Goal: Task Accomplishment & Management: Use online tool/utility

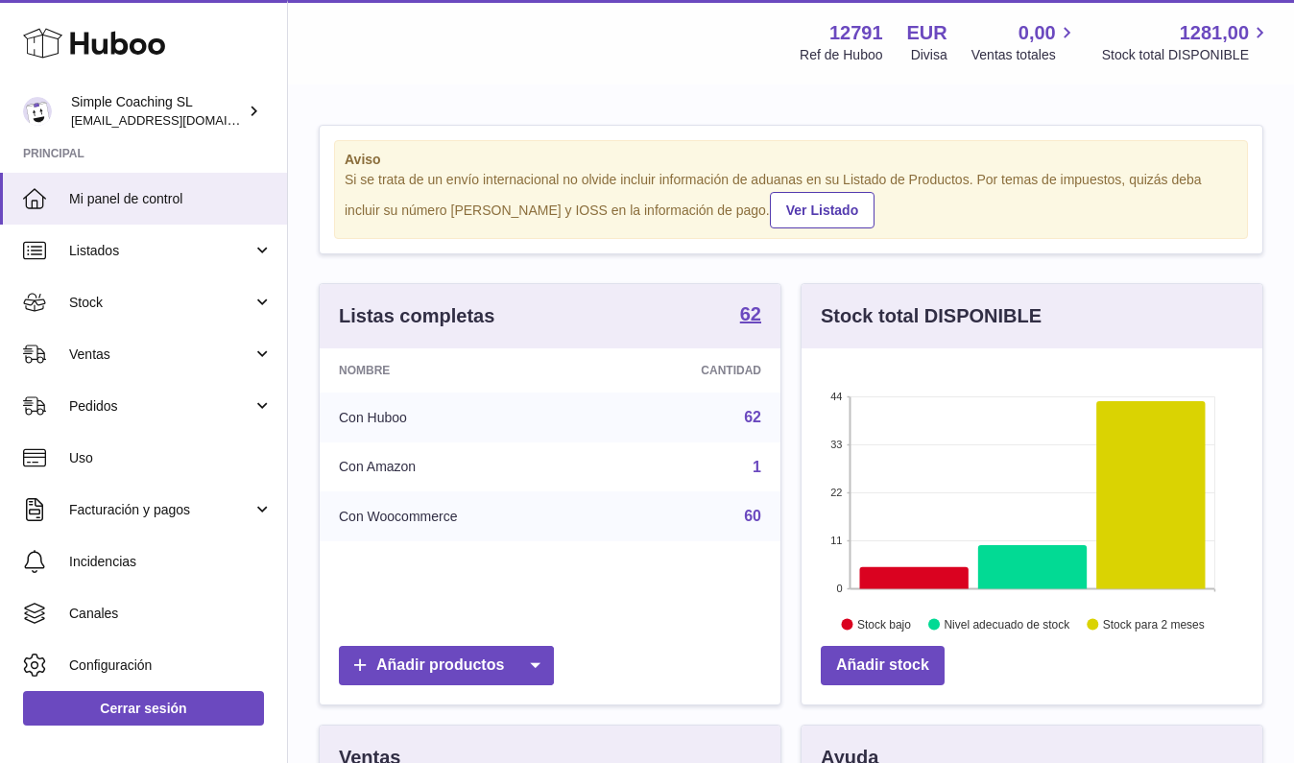
scroll to position [299, 461]
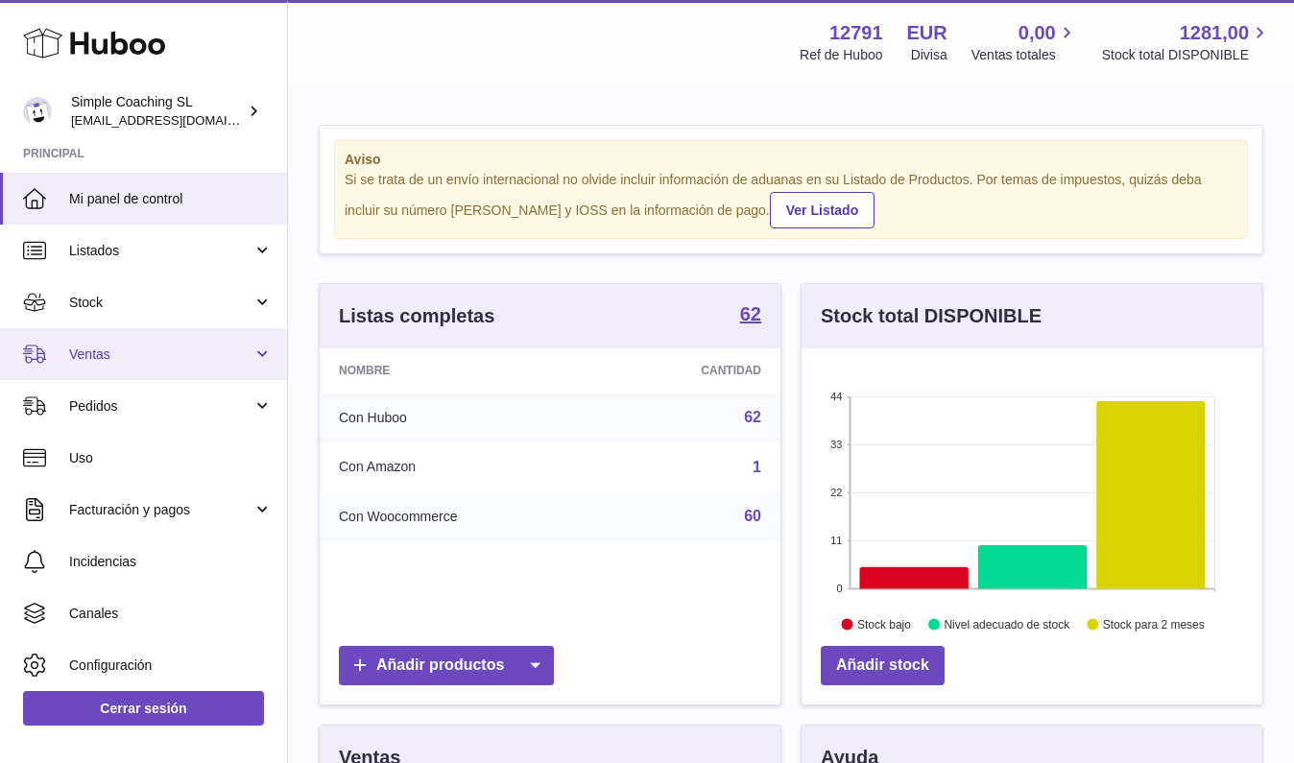
click at [93, 359] on span "Ventas" at bounding box center [160, 355] width 183 height 18
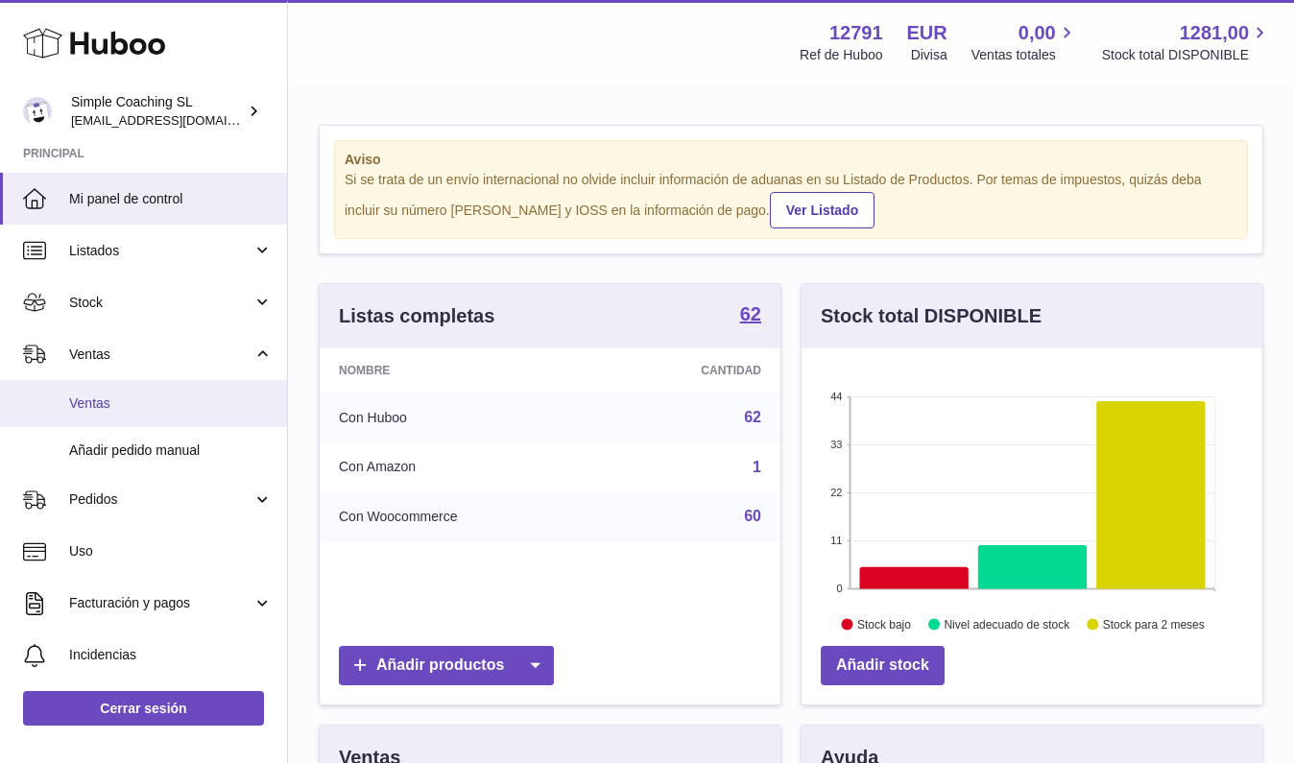
click at [133, 394] on span "Ventas" at bounding box center [170, 403] width 203 height 18
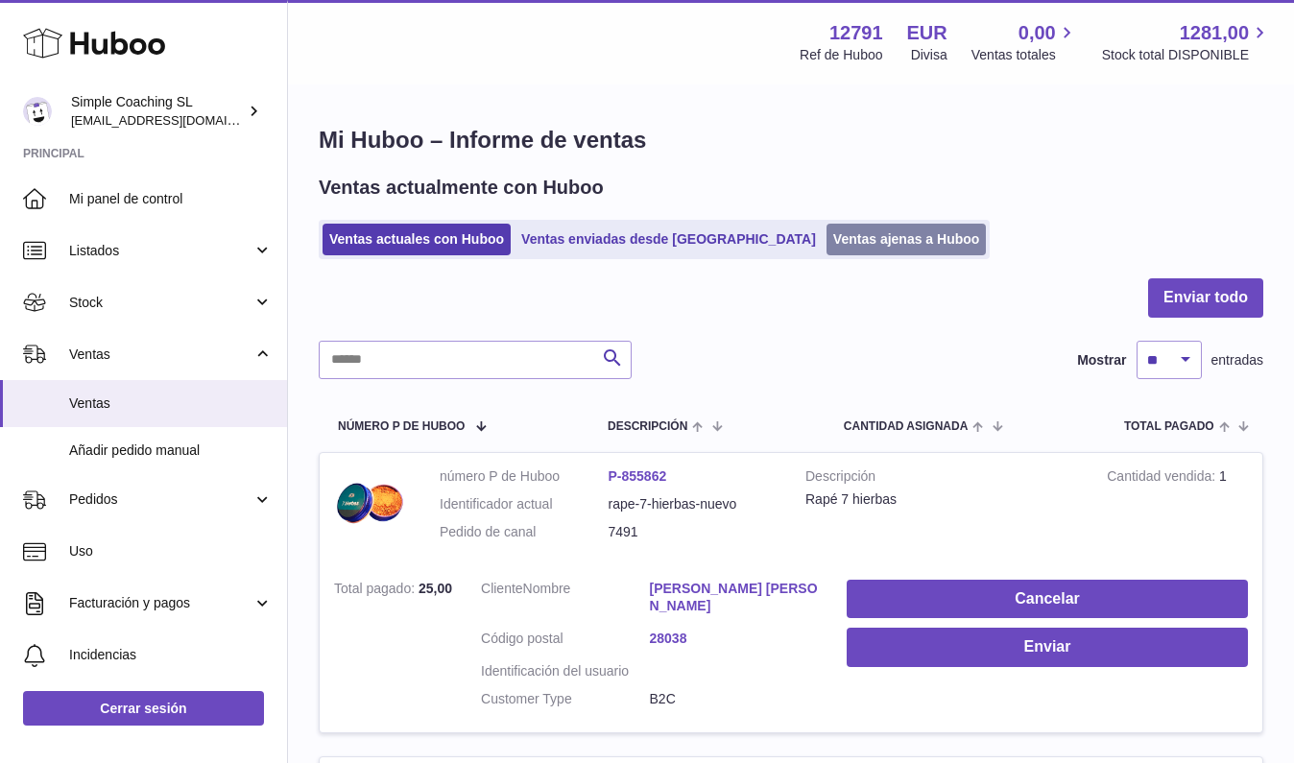
click at [859, 245] on link "Ventas ajenas a Huboo" at bounding box center [906, 240] width 160 height 32
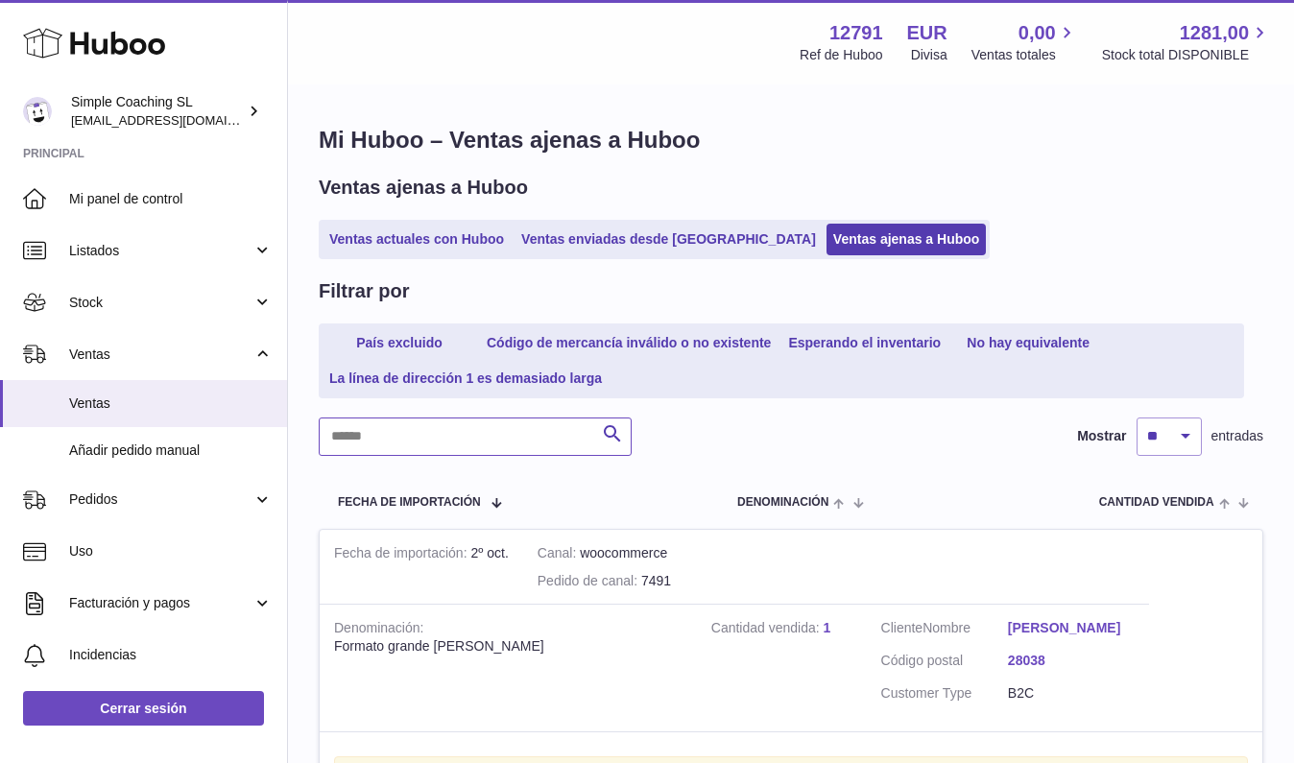
click at [418, 421] on input "text" at bounding box center [475, 437] width 313 height 38
type input "****"
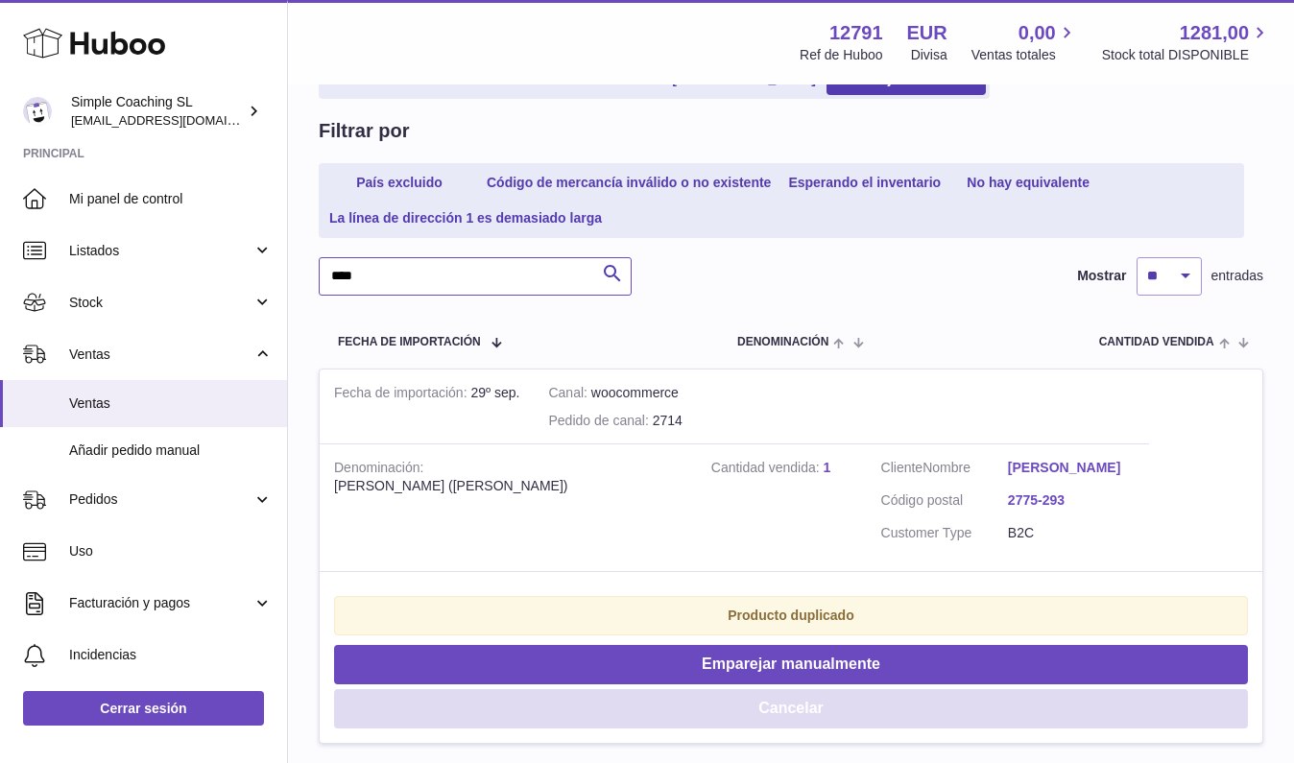
scroll to position [321, 0]
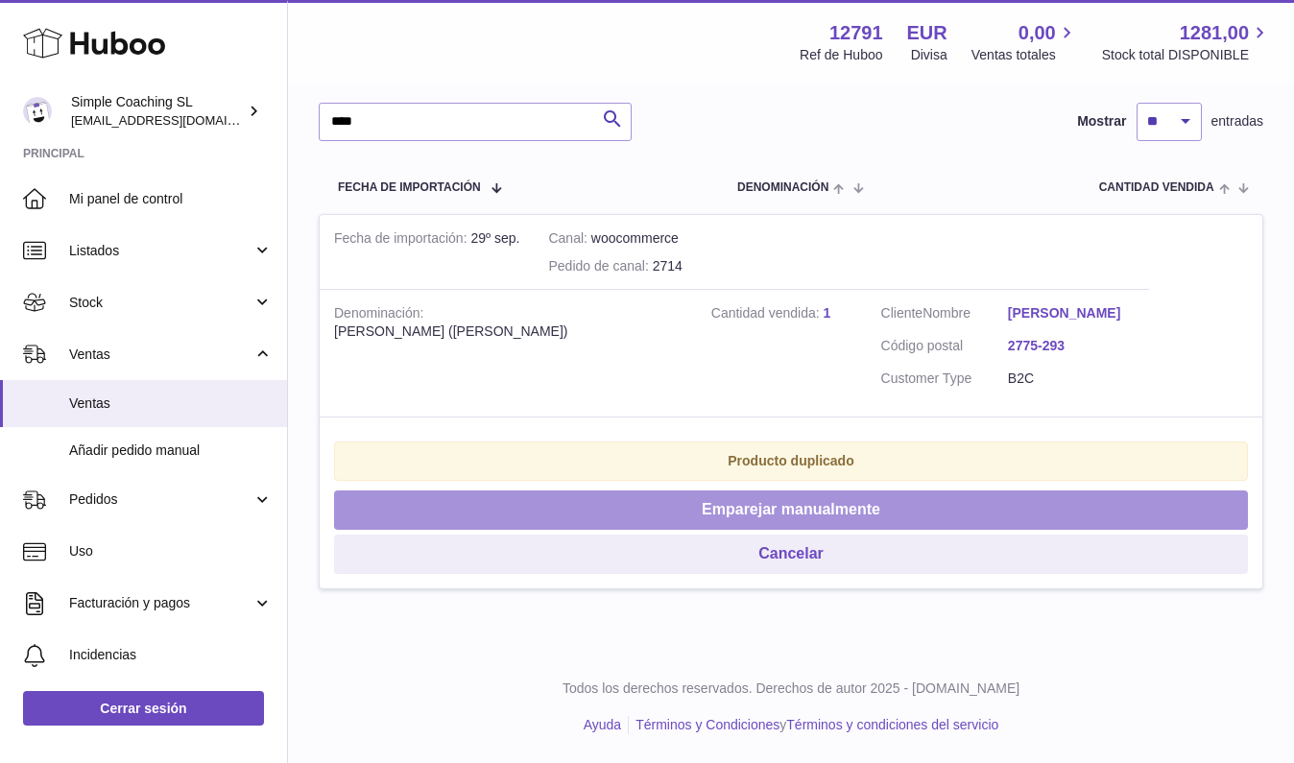
click at [756, 525] on button "Emparejar manualmente" at bounding box center [791, 509] width 914 height 39
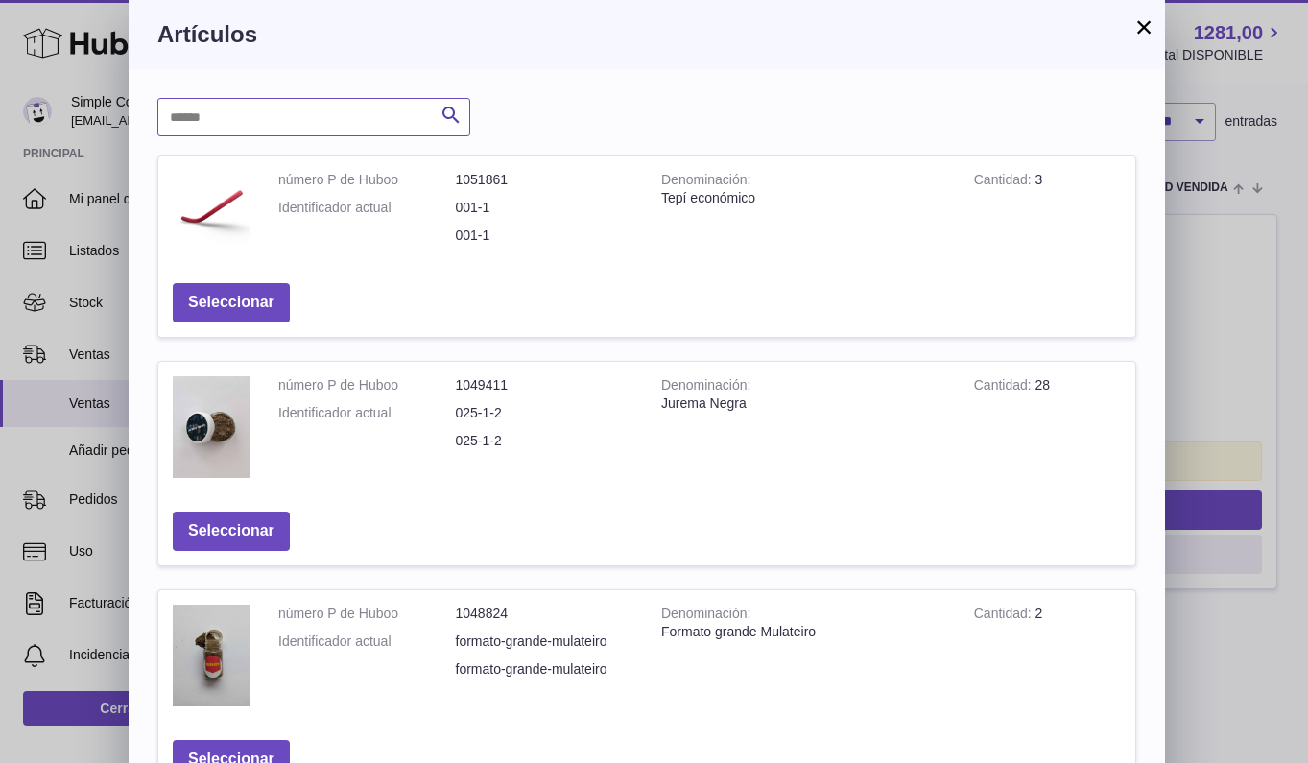
click at [290, 112] on input "text" at bounding box center [313, 117] width 313 height 38
type input "***"
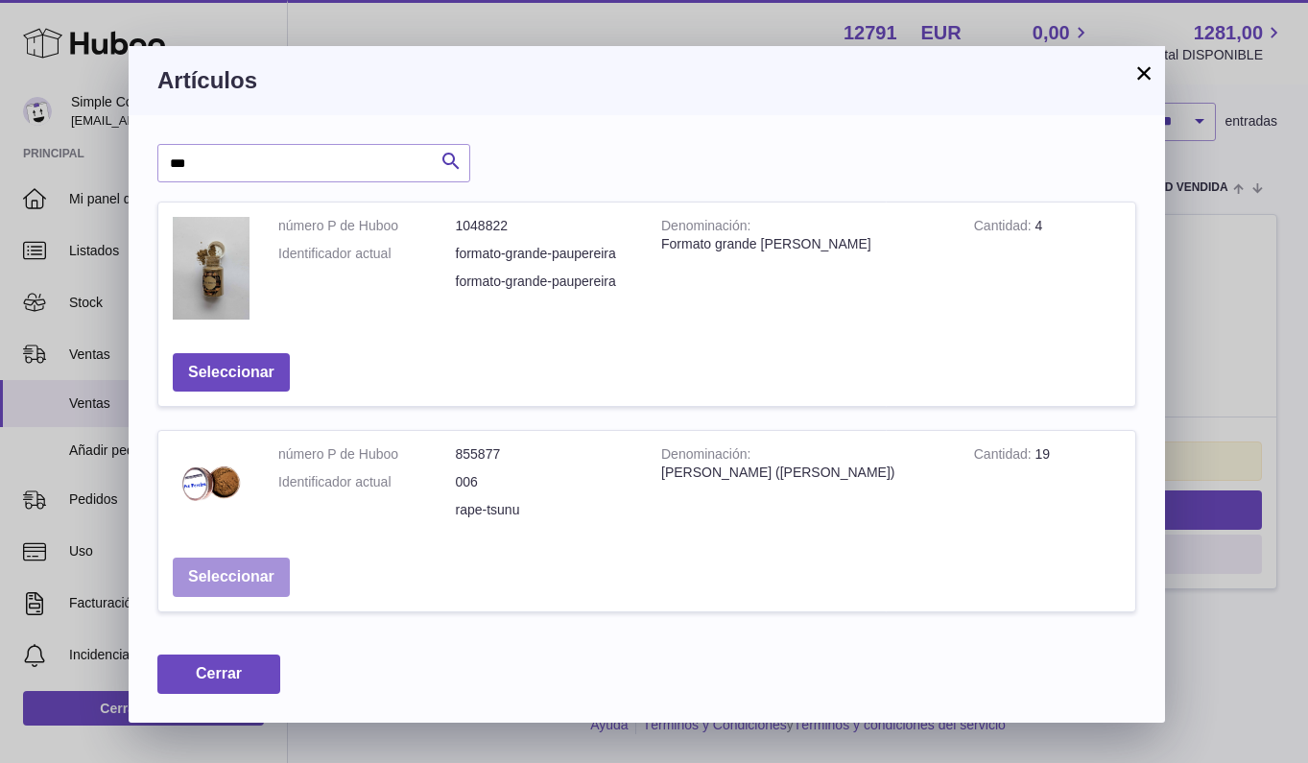
click at [226, 573] on button "Seleccionar" at bounding box center [231, 577] width 117 height 39
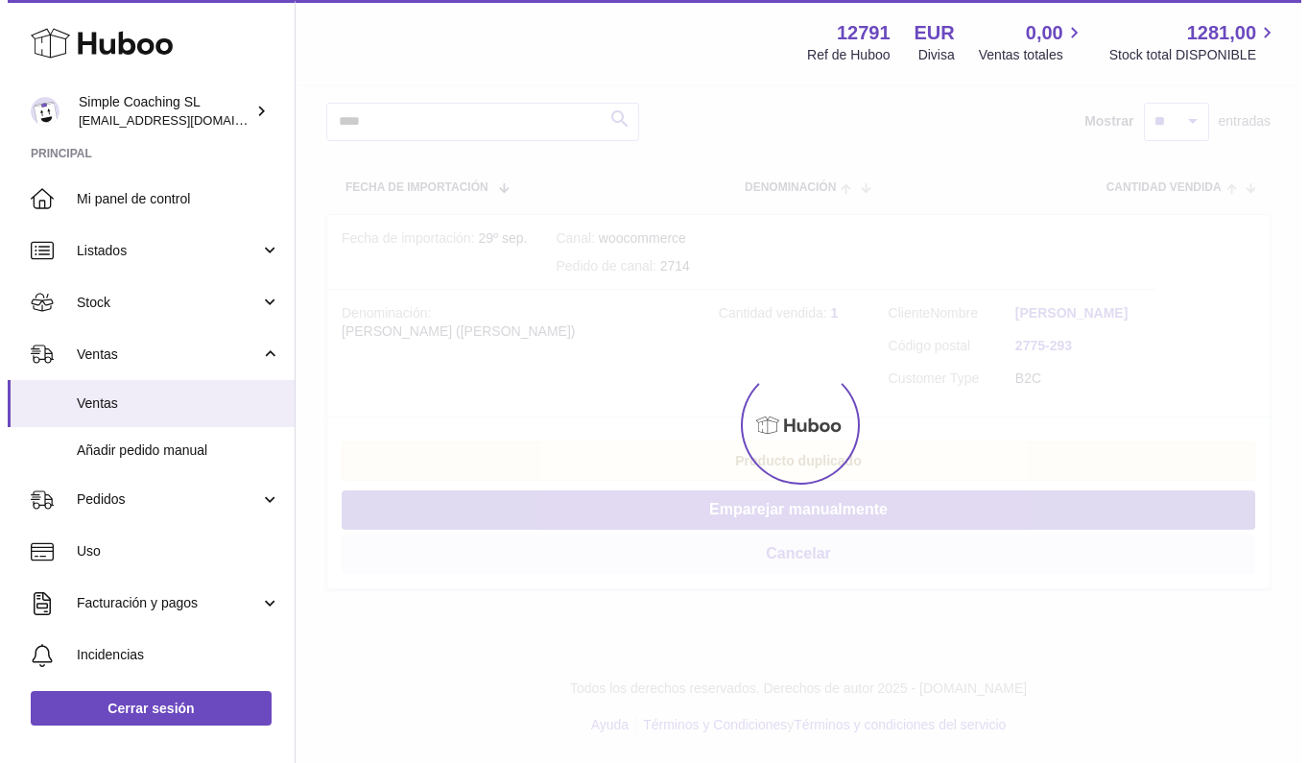
scroll to position [0, 0]
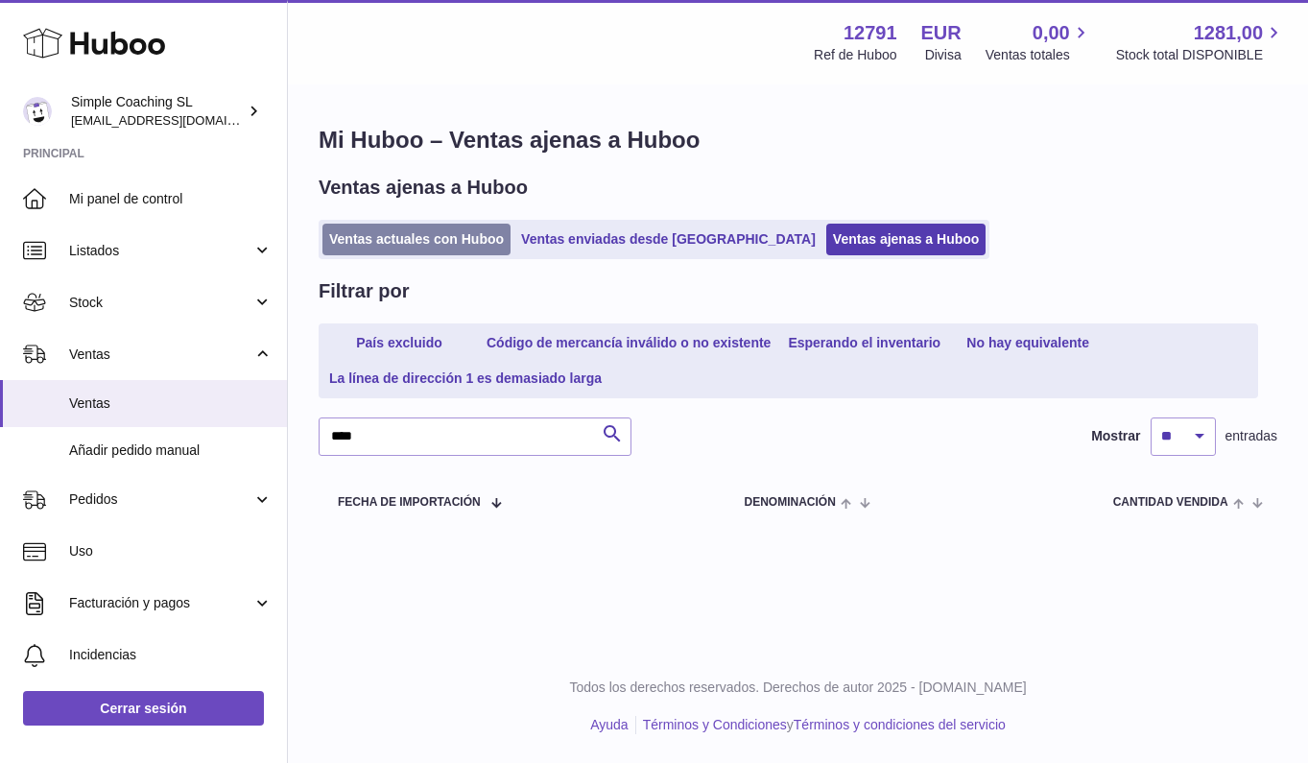
click at [411, 237] on link "Ventas actuales con Huboo" at bounding box center [417, 240] width 188 height 32
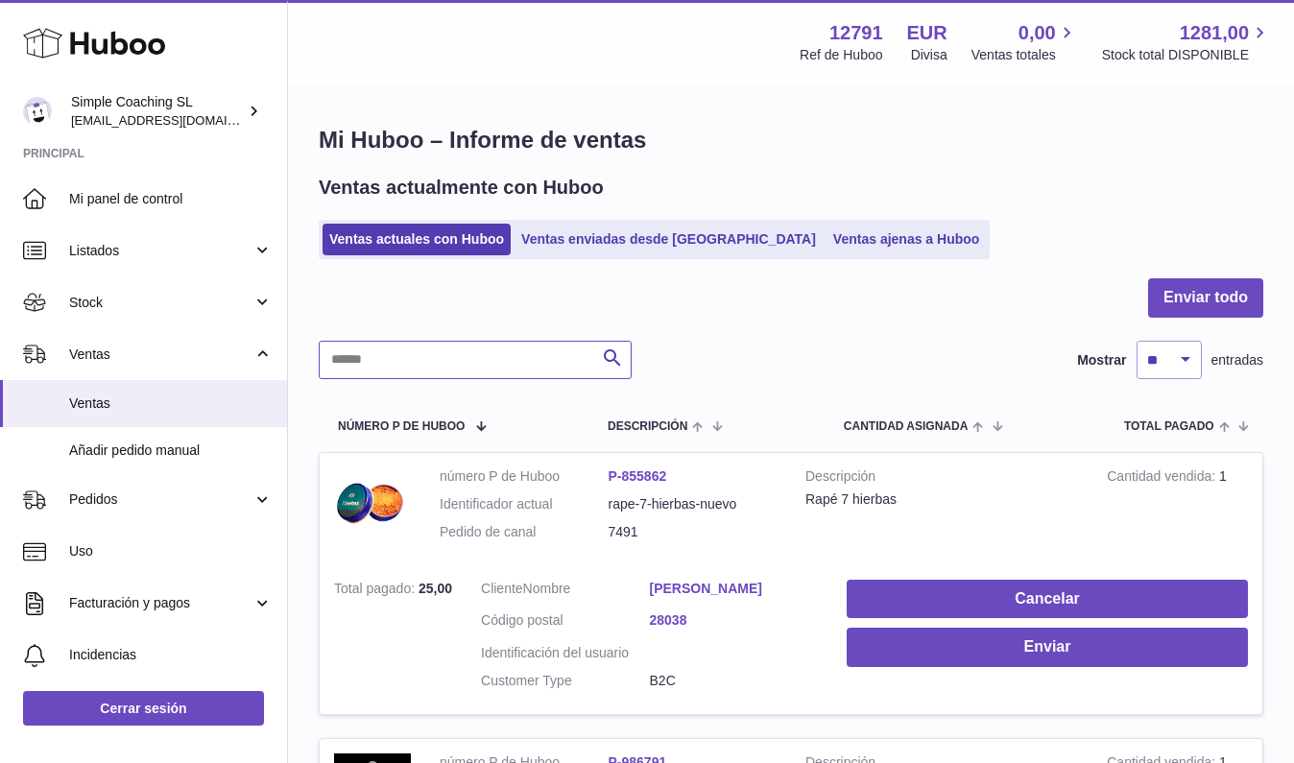
click at [391, 359] on input "text" at bounding box center [475, 360] width 313 height 38
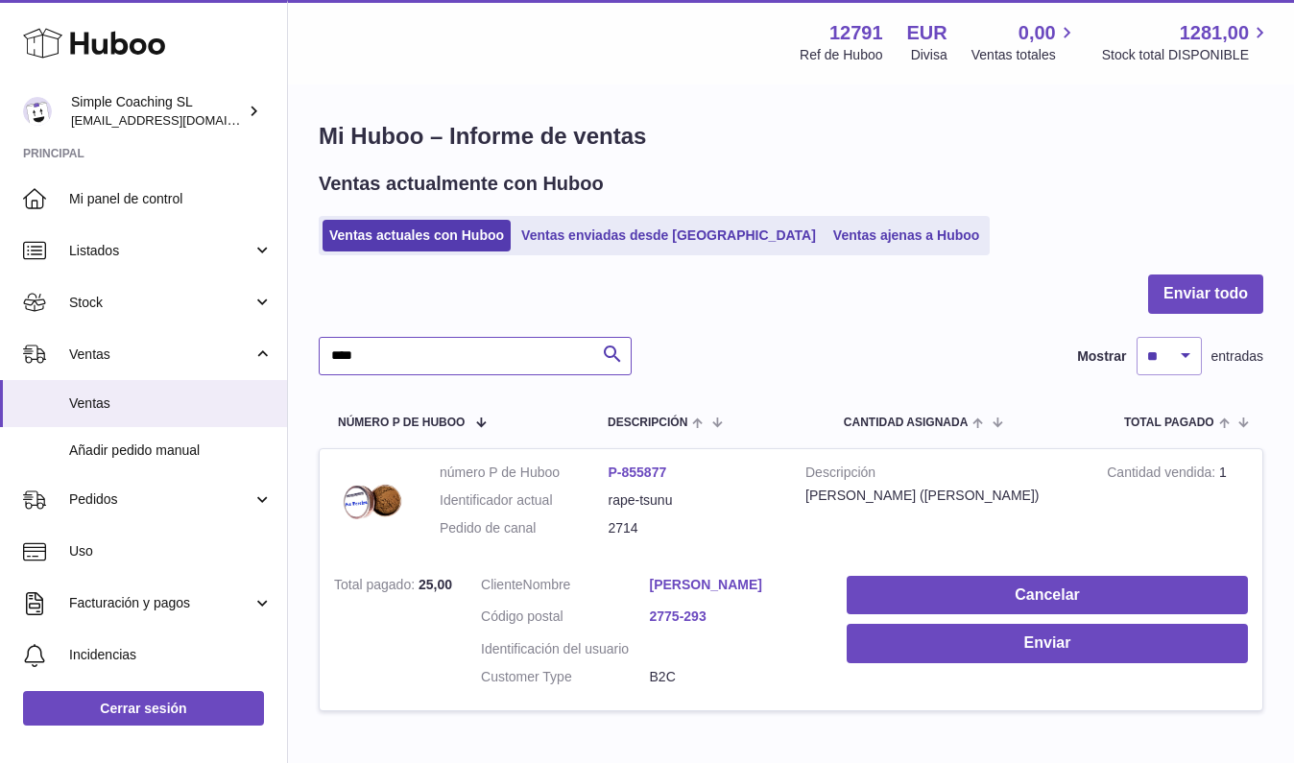
scroll to position [133, 0]
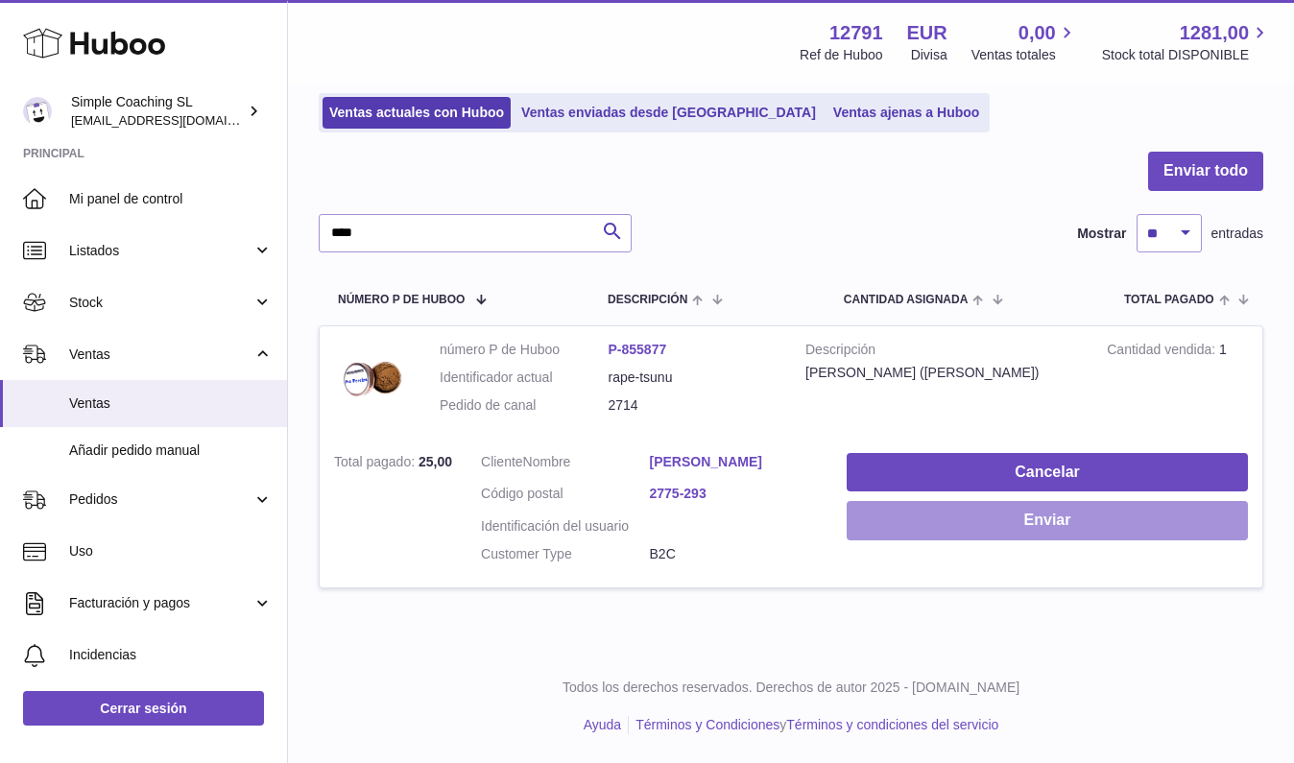
click at [932, 521] on button "Enviar" at bounding box center [1047, 520] width 401 height 39
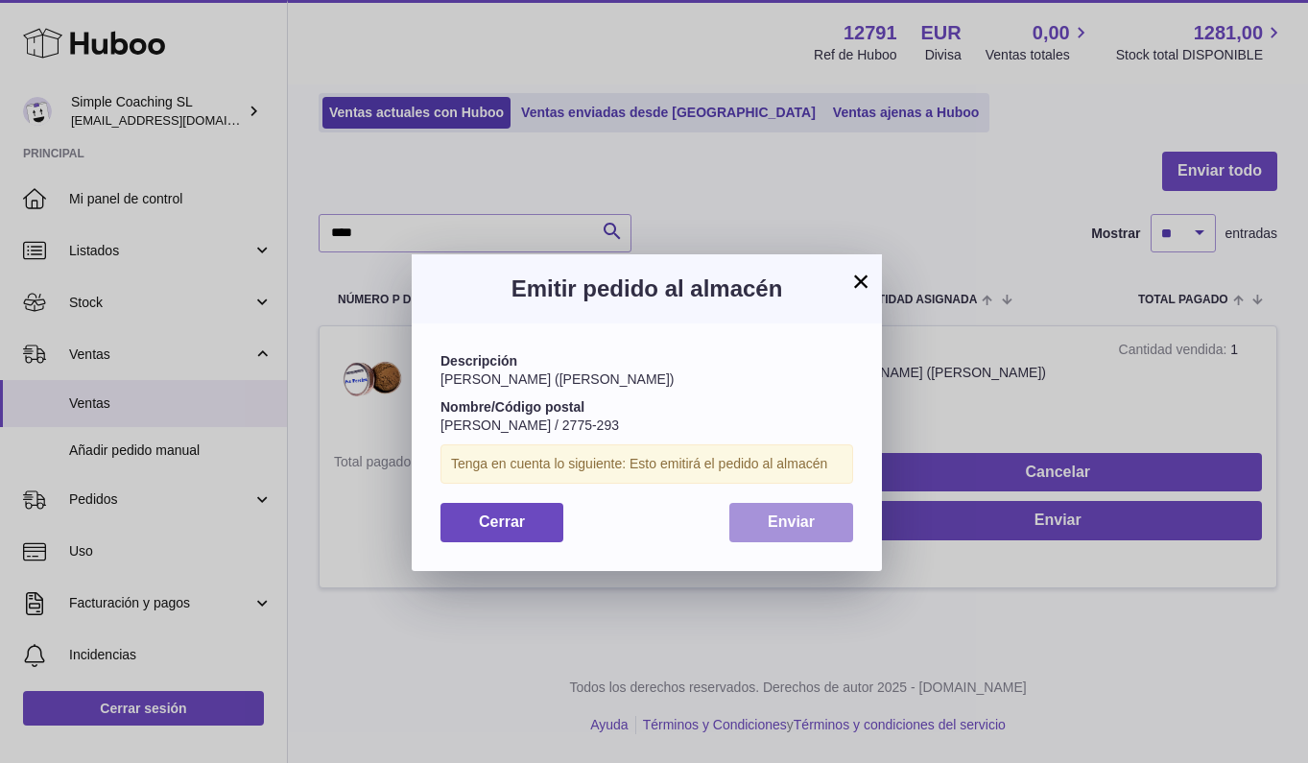
click at [770, 523] on span "Enviar" at bounding box center [791, 522] width 47 height 16
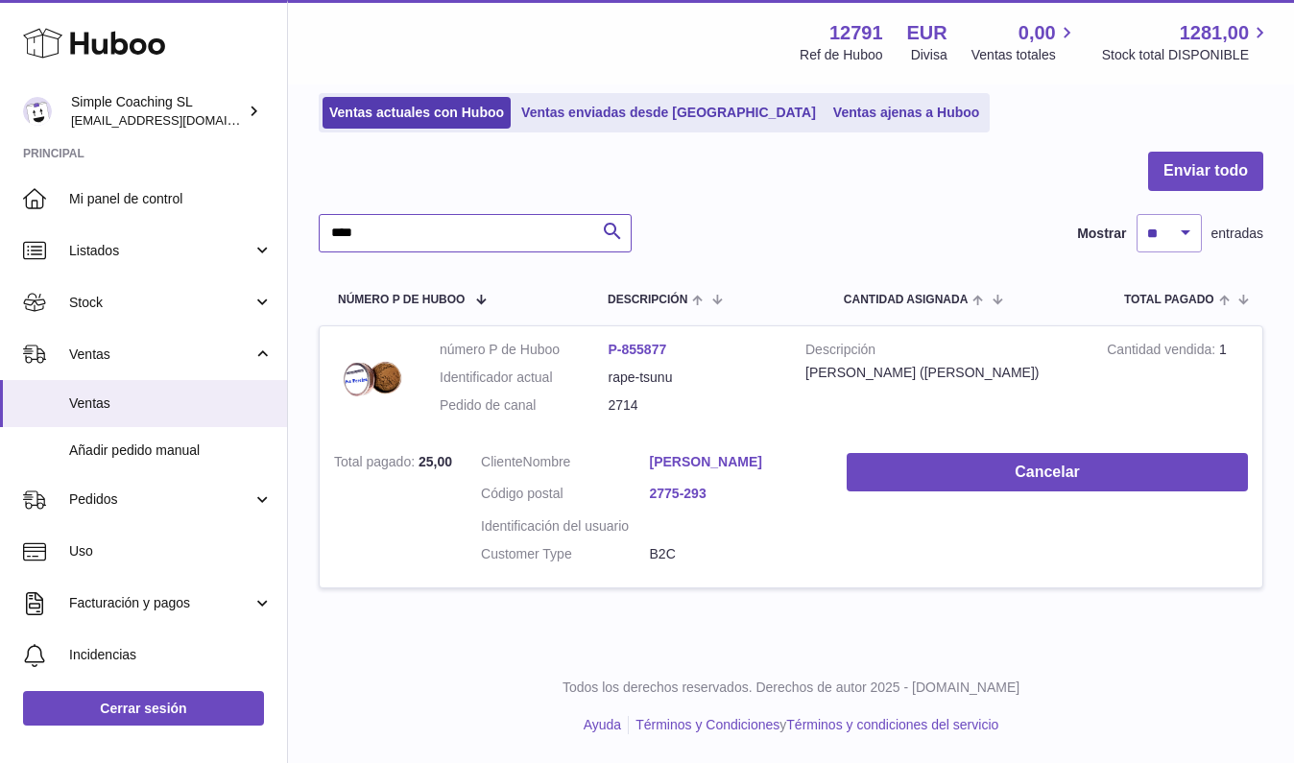
click at [465, 214] on input "****" at bounding box center [475, 233] width 313 height 38
type input "****"
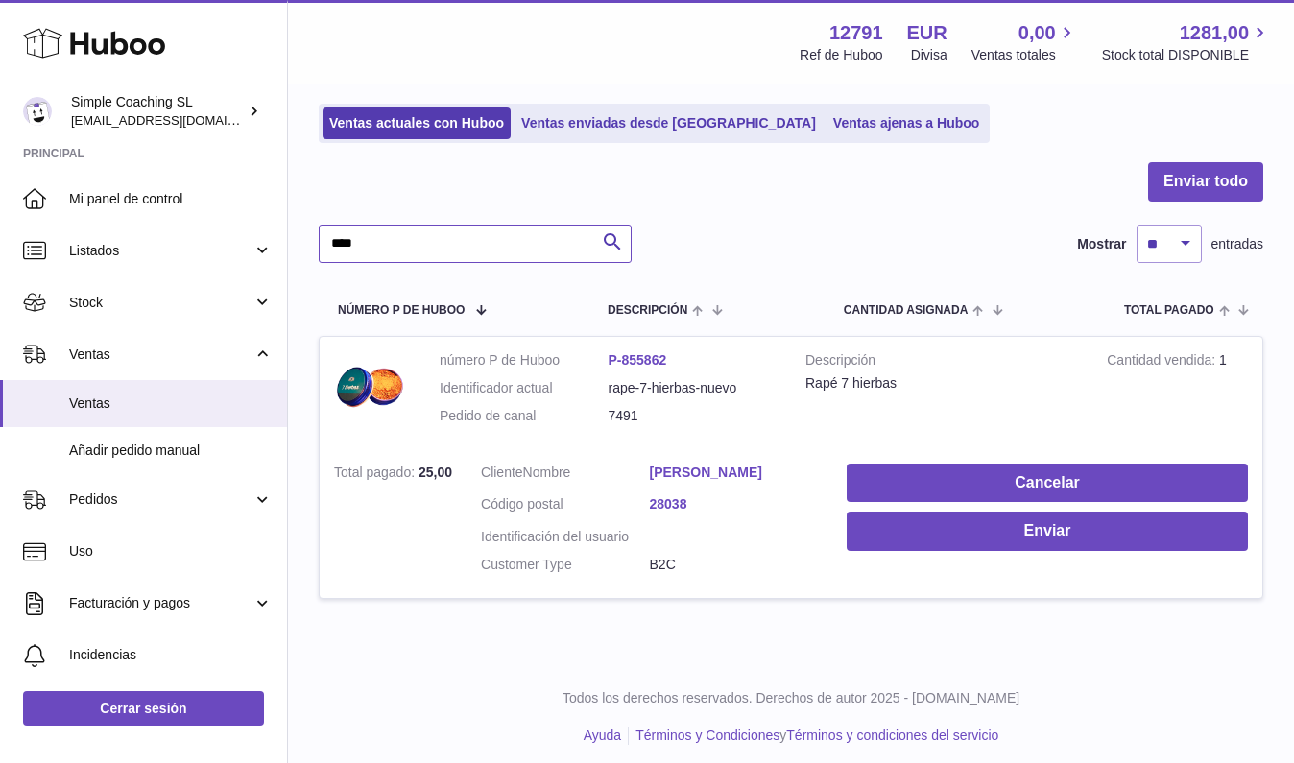
scroll to position [72, 0]
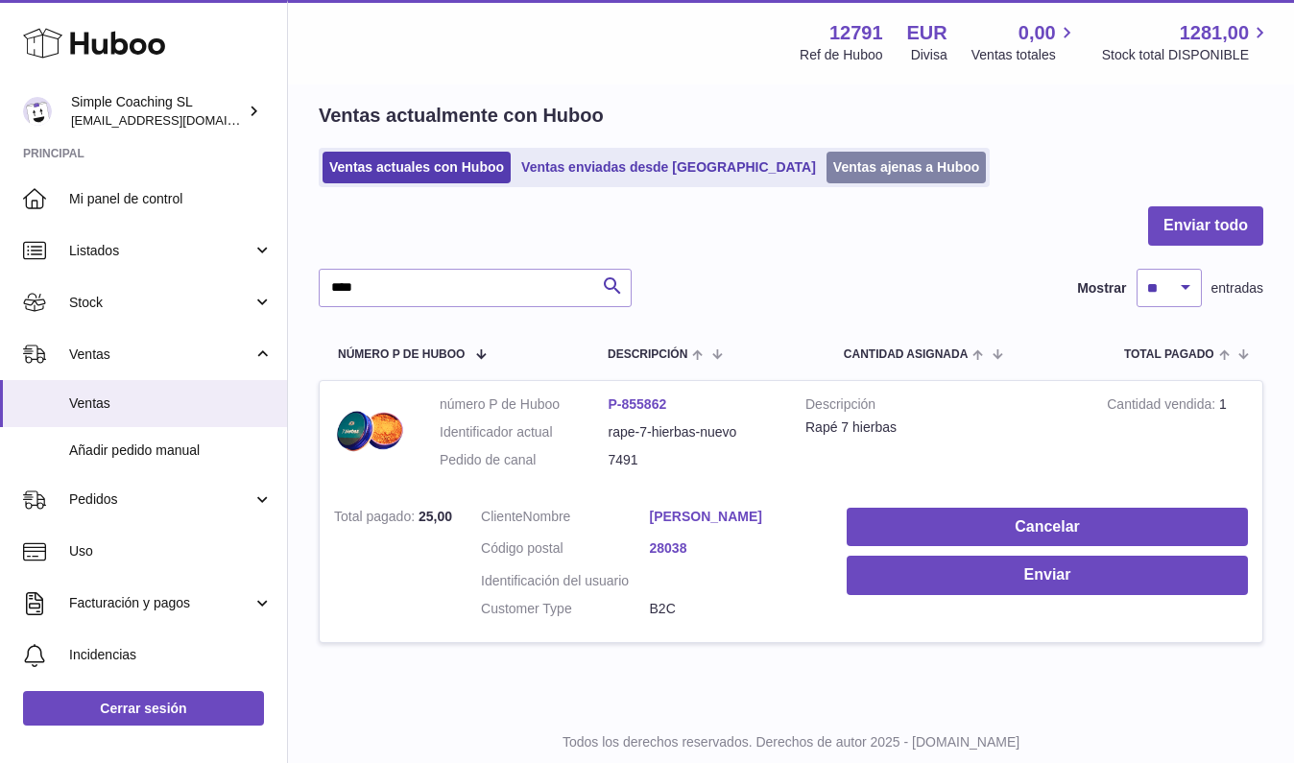
click at [826, 165] on link "Ventas ajenas a Huboo" at bounding box center [906, 168] width 160 height 32
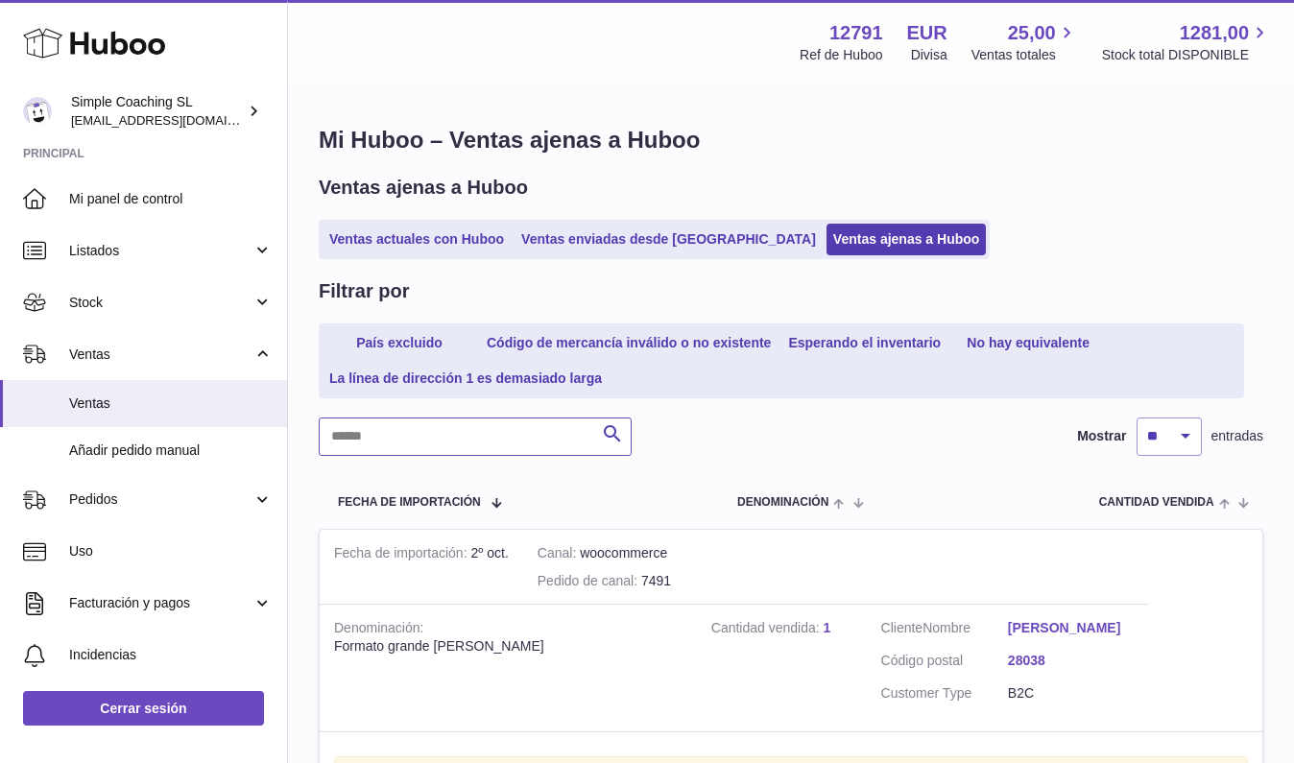
click at [399, 442] on input "text" at bounding box center [475, 437] width 313 height 38
type input "****"
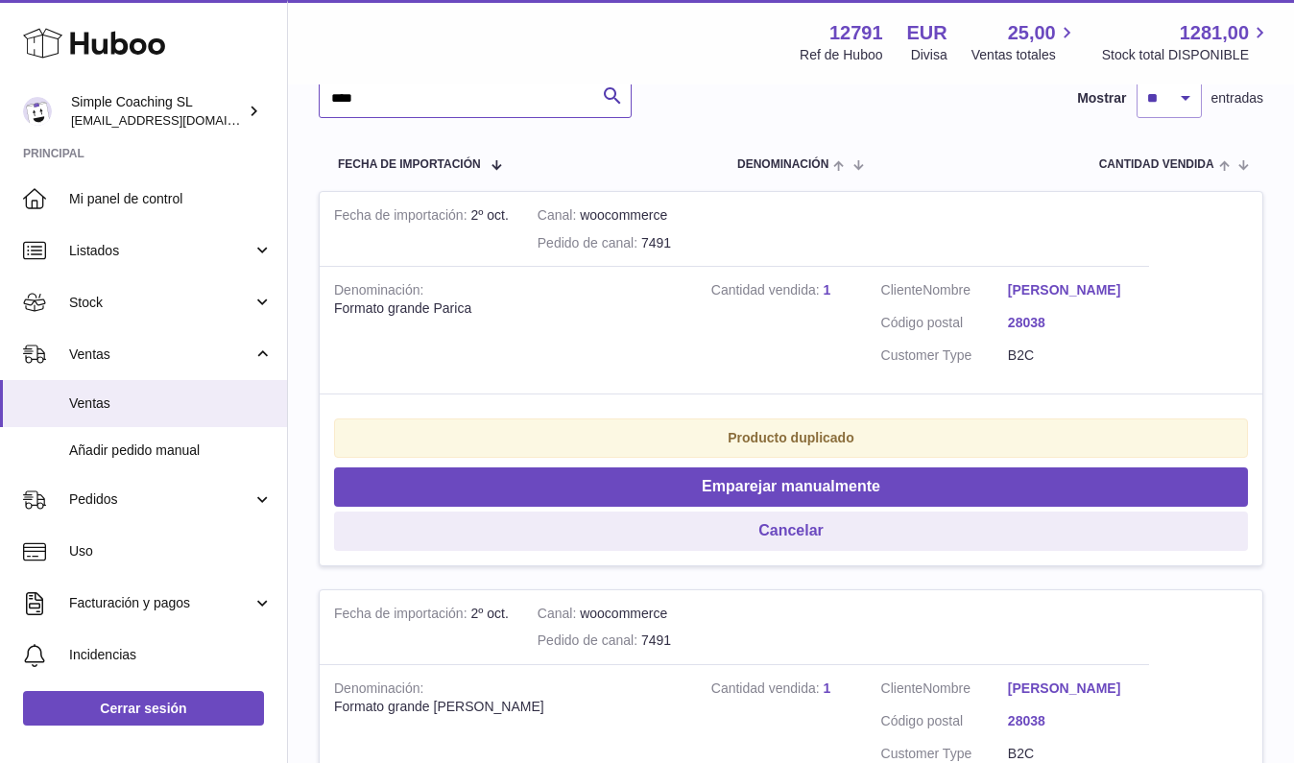
scroll to position [502, 0]
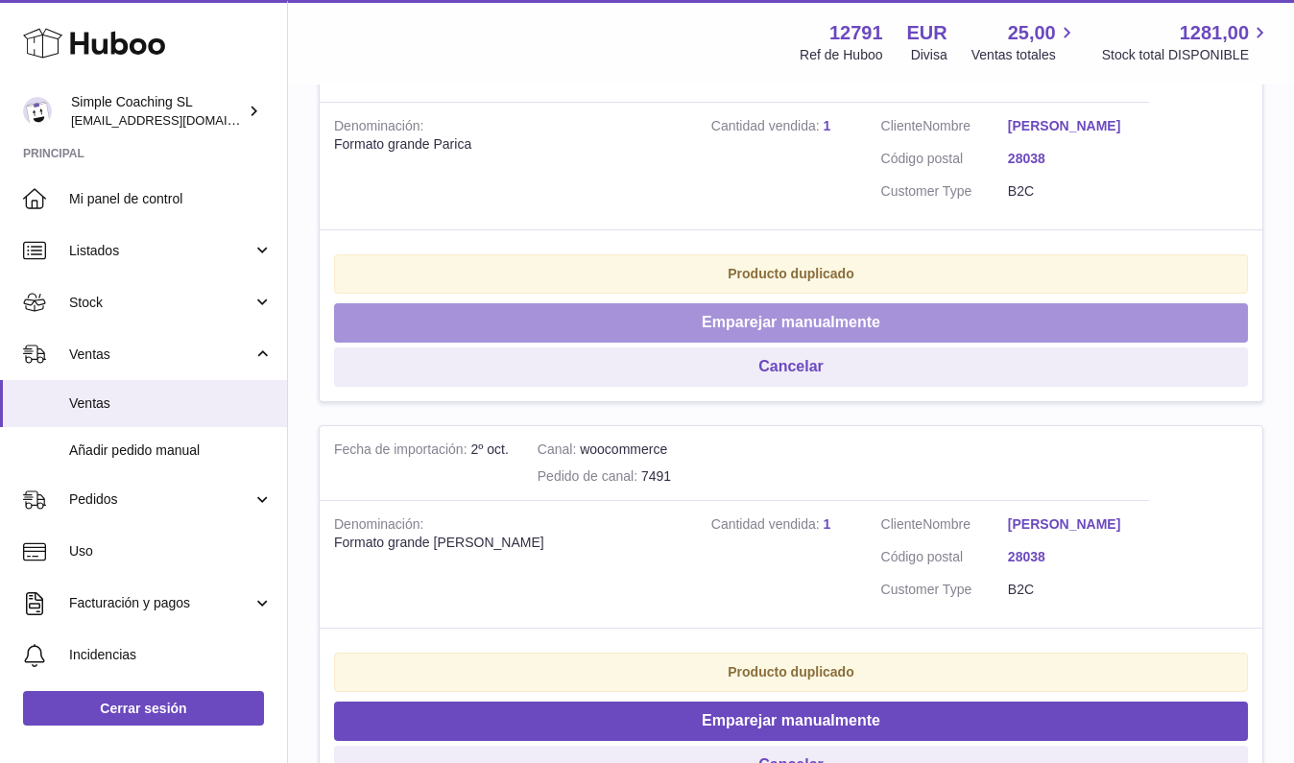
click at [652, 326] on button "Emparejar manualmente" at bounding box center [791, 322] width 914 height 39
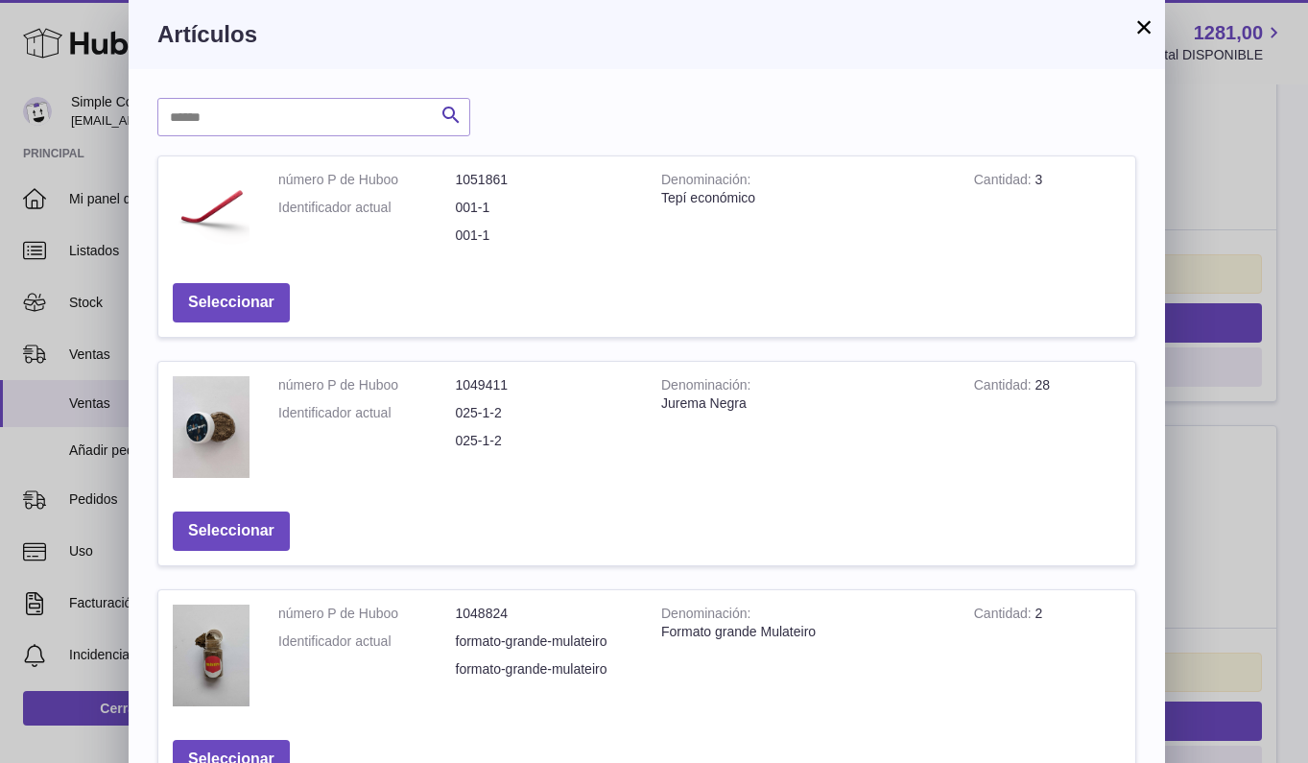
click at [366, 142] on div "Buscar número P de Huboo Denominación Cantidad Acción número P de Huboo 1051861…" at bounding box center [647, 732] width 1037 height 1326
click at [358, 123] on input "text" at bounding box center [313, 117] width 313 height 38
type input "****"
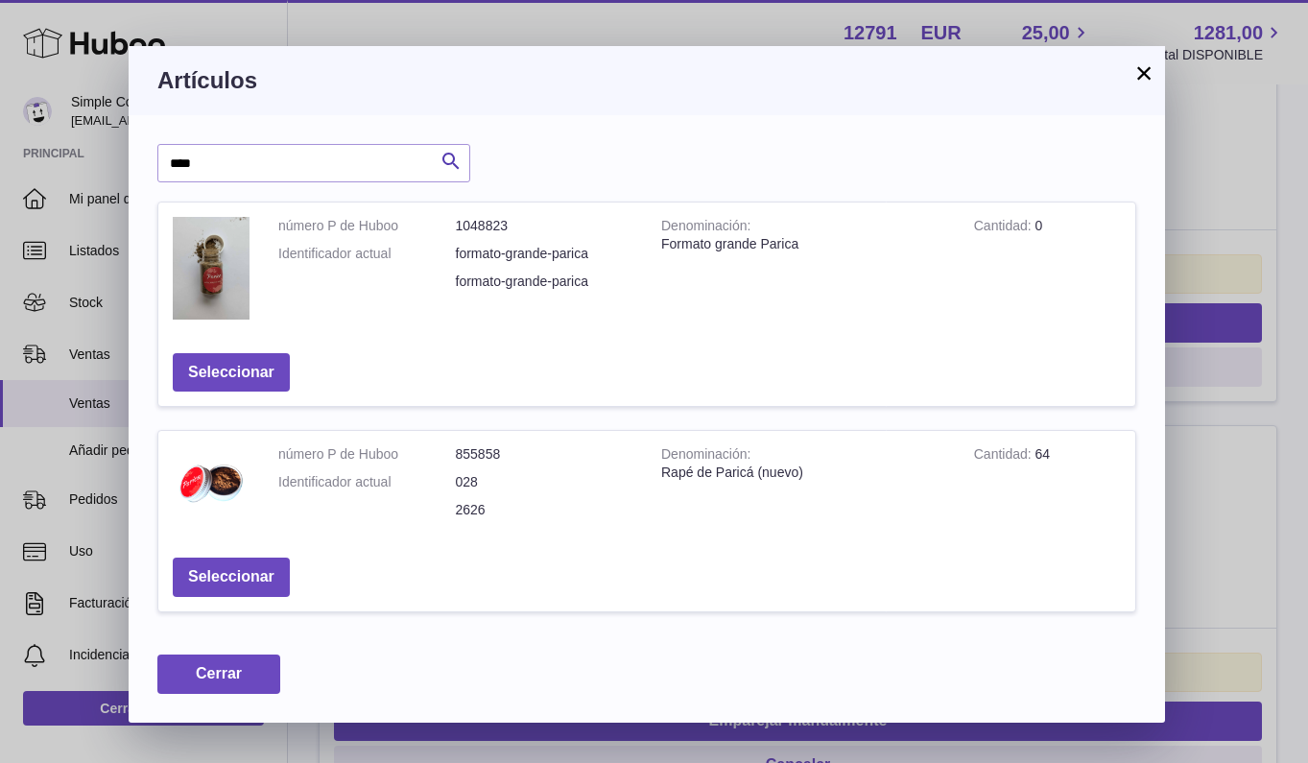
click at [1139, 71] on button "×" at bounding box center [1144, 72] width 23 height 23
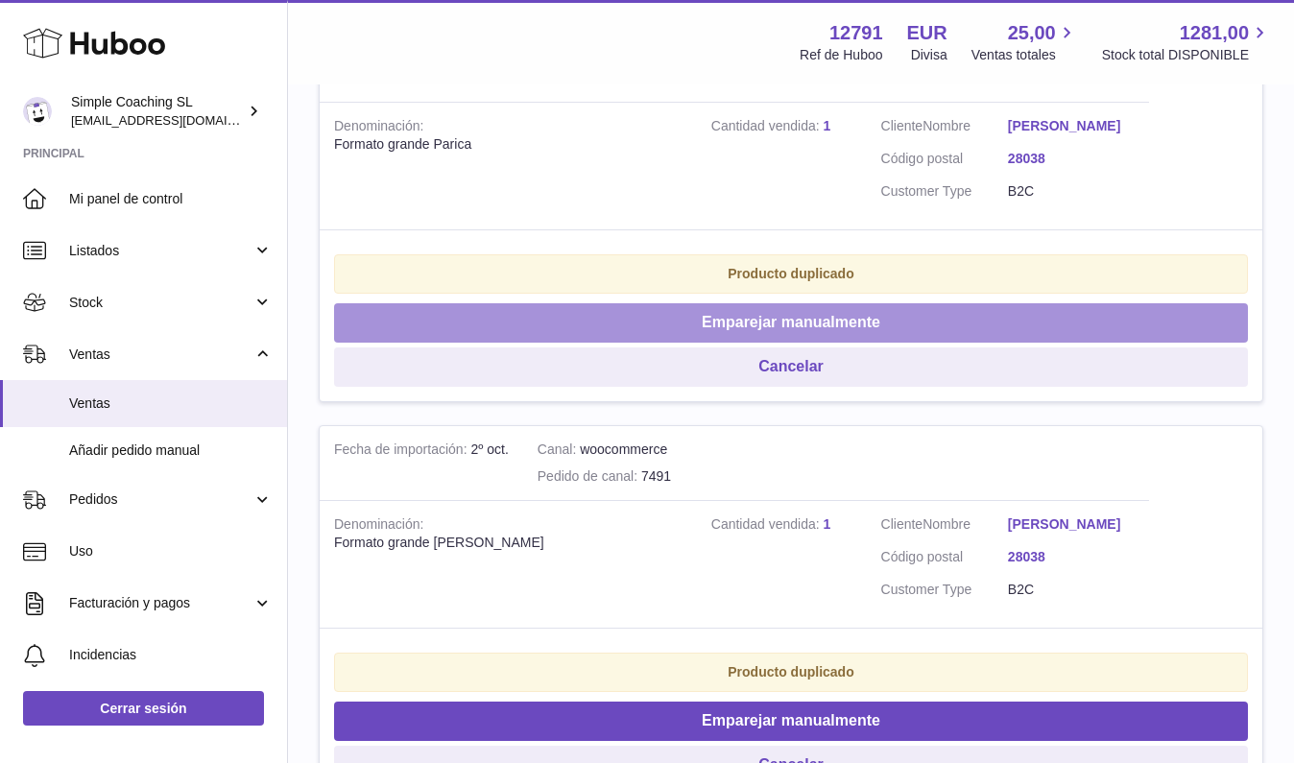
scroll to position [670, 0]
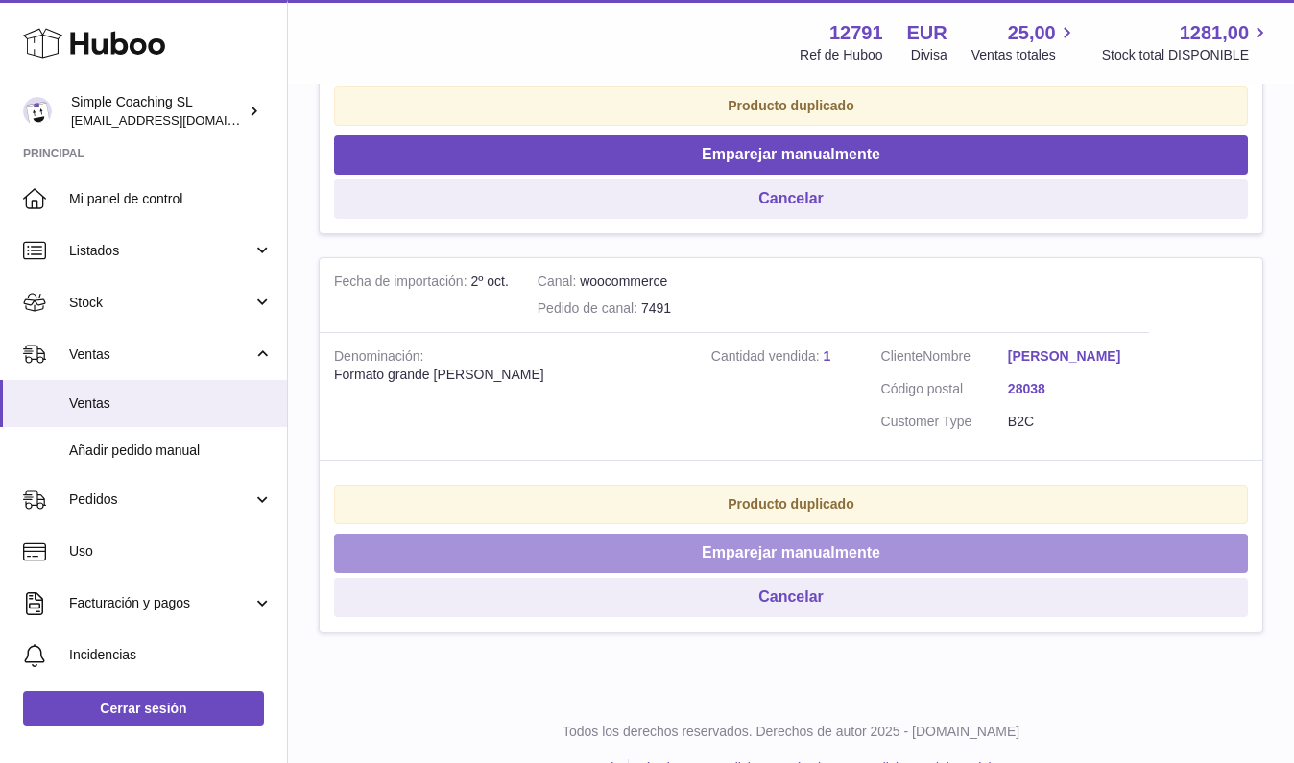
click at [679, 567] on button "Emparejar manualmente" at bounding box center [791, 553] width 914 height 39
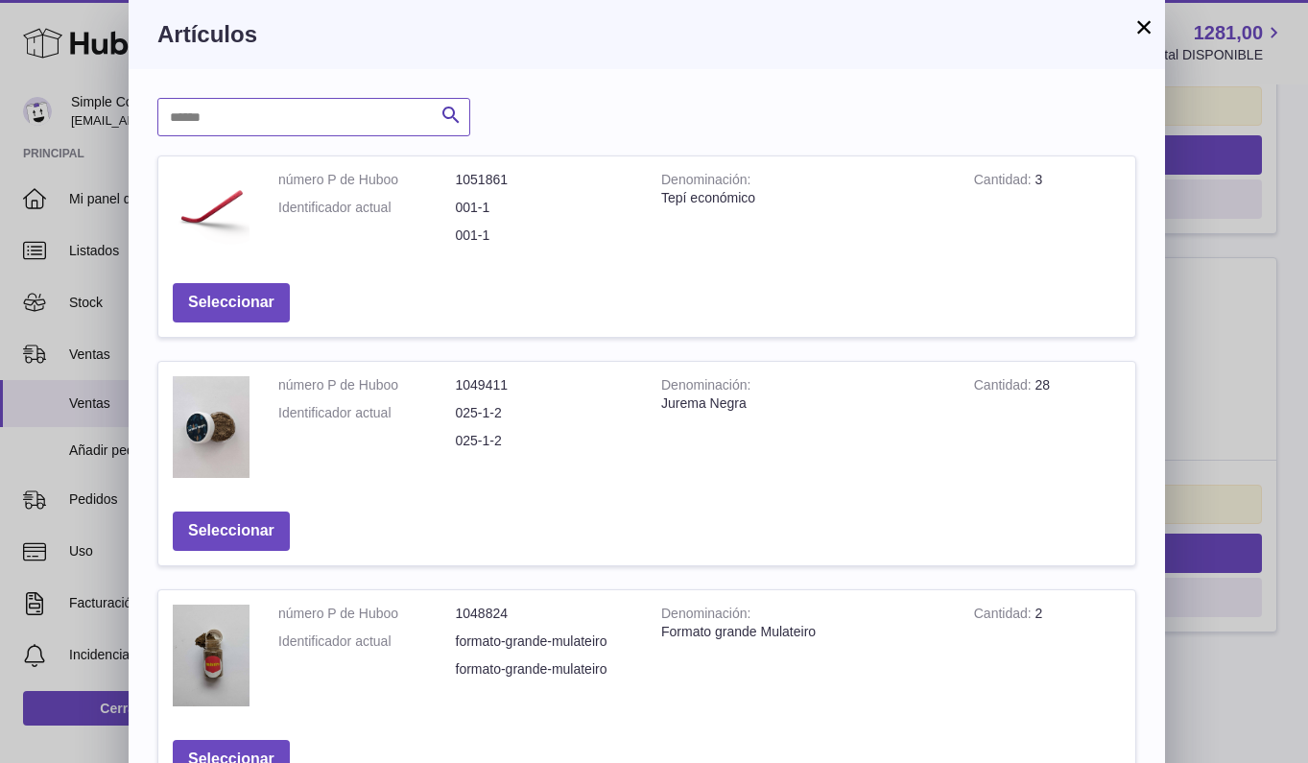
click at [373, 121] on input "text" at bounding box center [313, 117] width 313 height 38
type input "***"
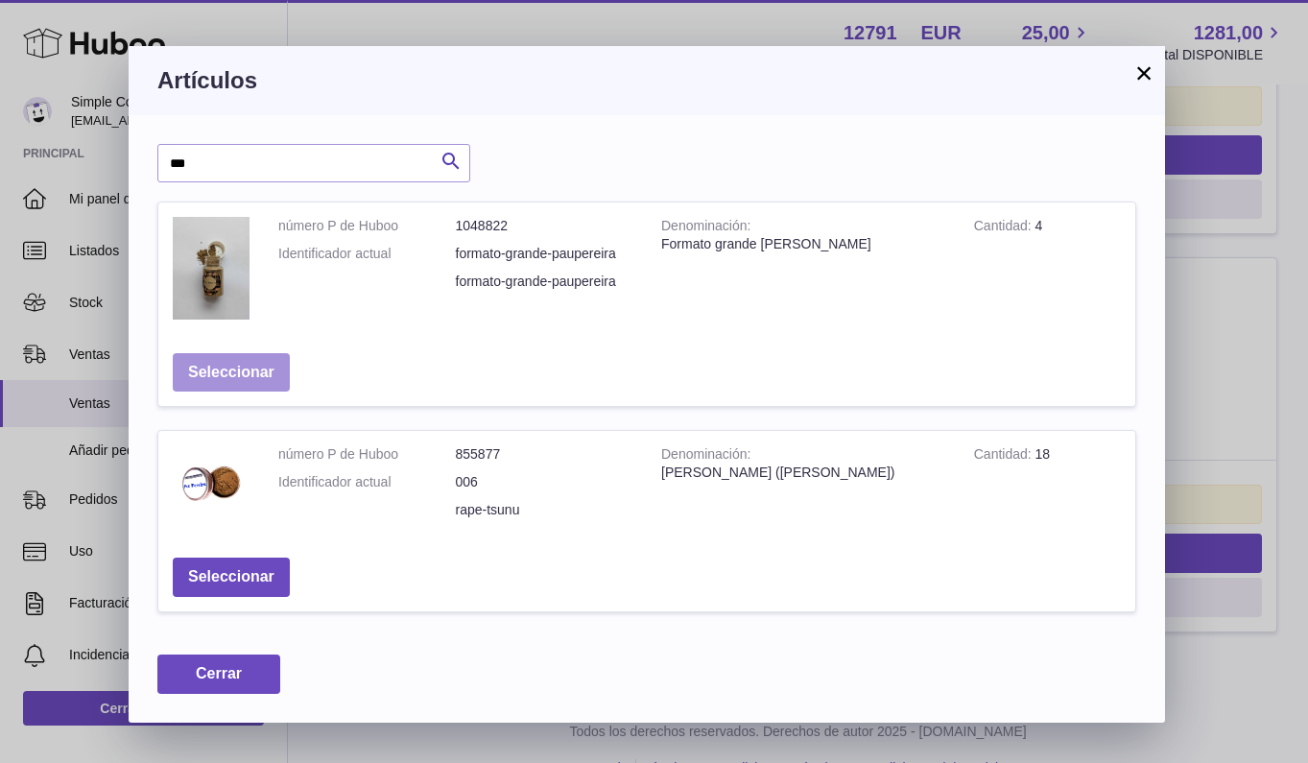
click at [234, 377] on button "Seleccionar" at bounding box center [231, 372] width 117 height 39
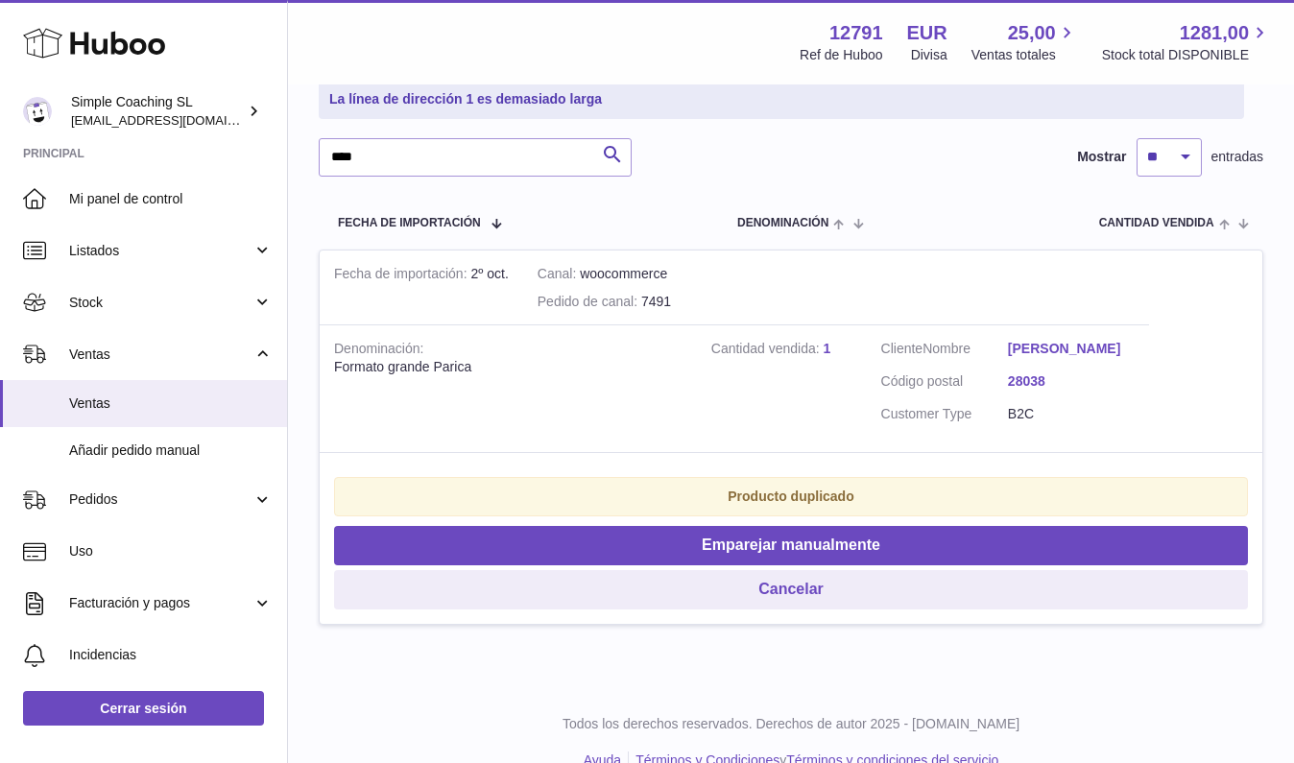
scroll to position [0, 0]
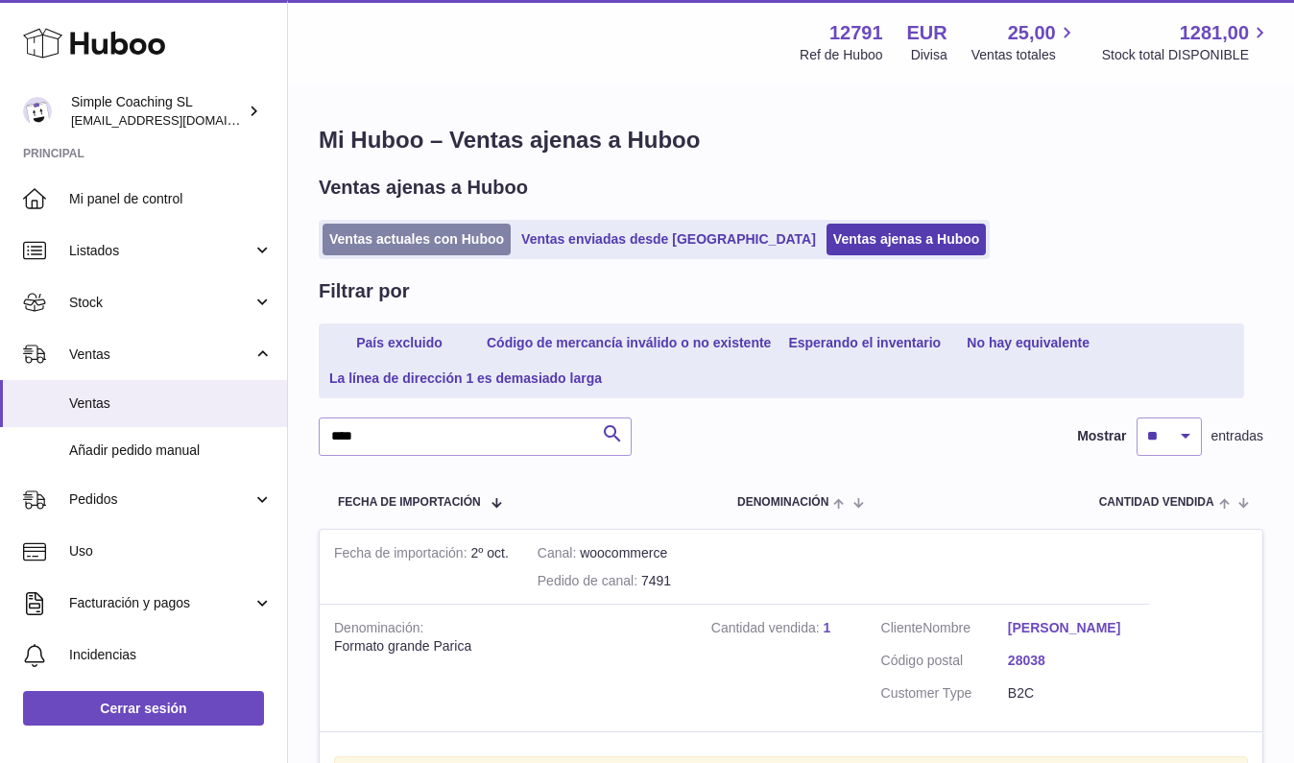
click at [446, 227] on link "Ventas actuales con Huboo" at bounding box center [417, 240] width 188 height 32
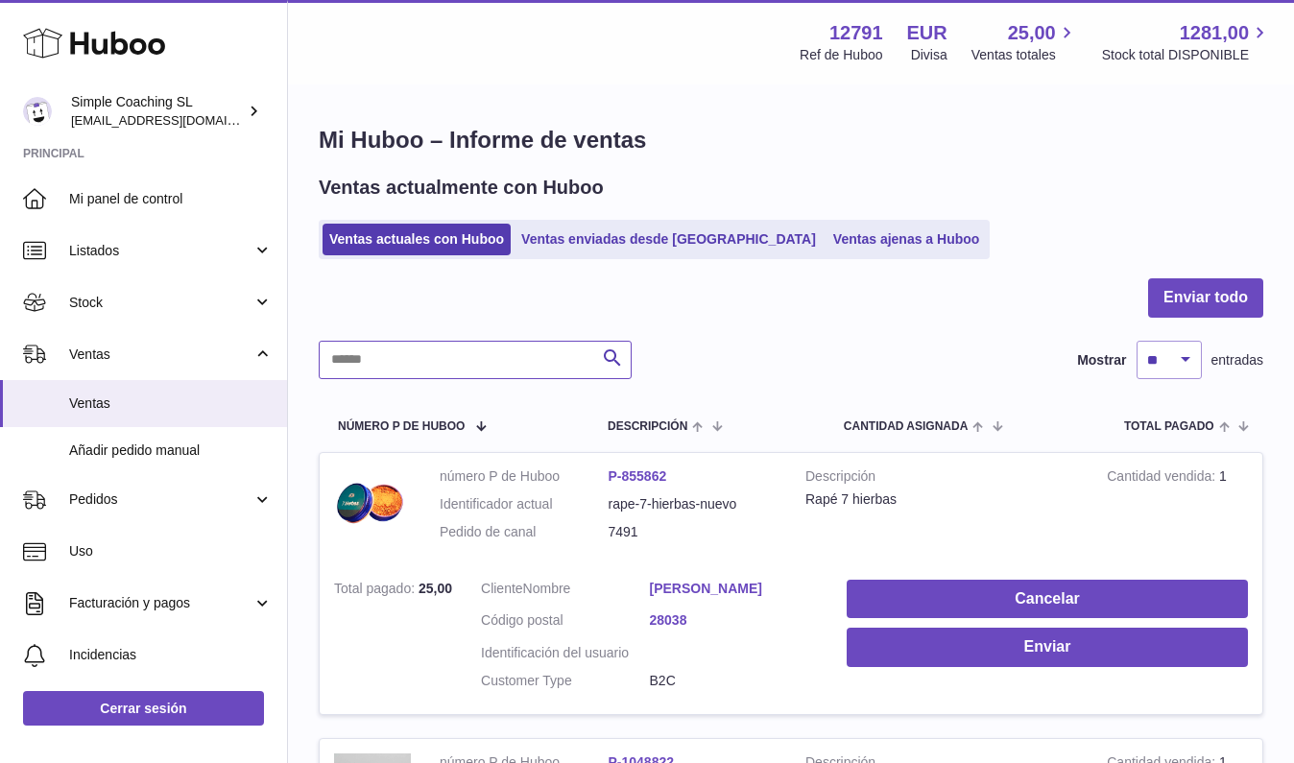
click at [525, 362] on input "text" at bounding box center [475, 360] width 313 height 38
type input "****"
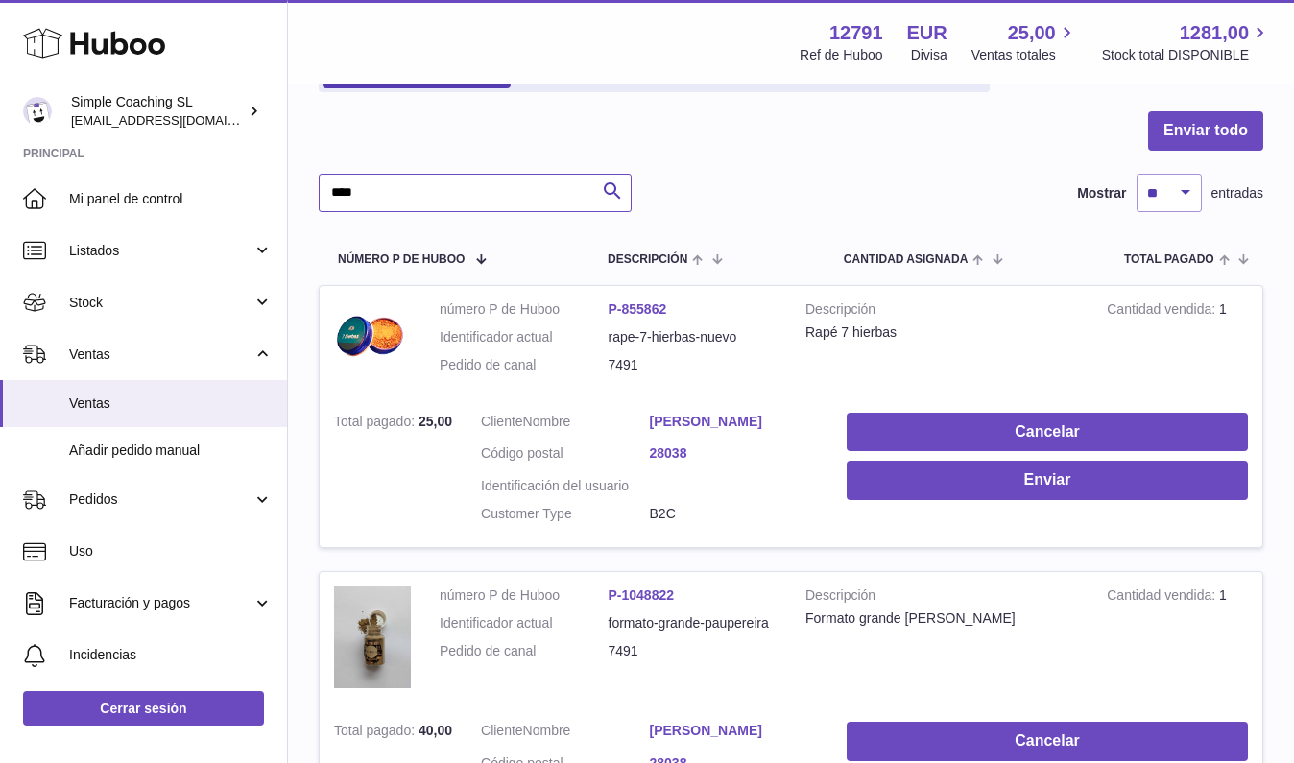
scroll to position [196, 0]
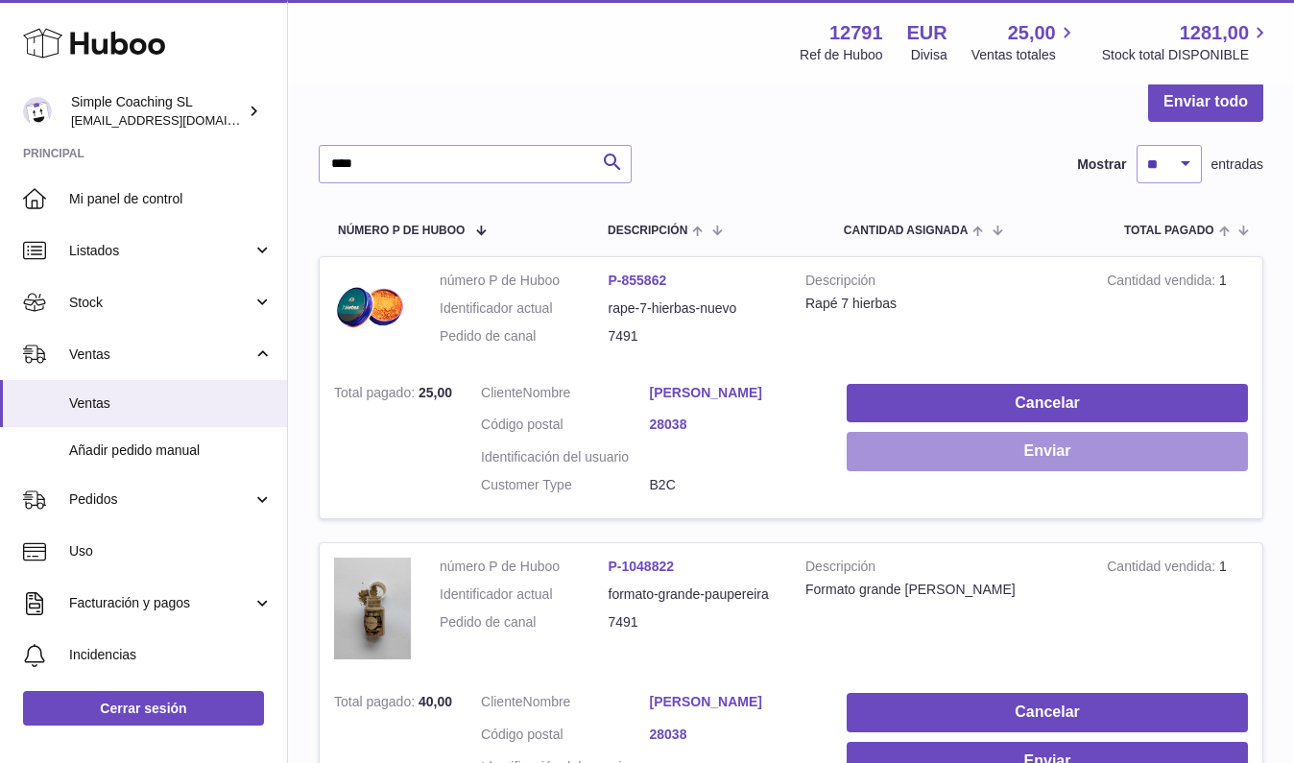
click at [1046, 440] on button "Enviar" at bounding box center [1047, 451] width 401 height 39
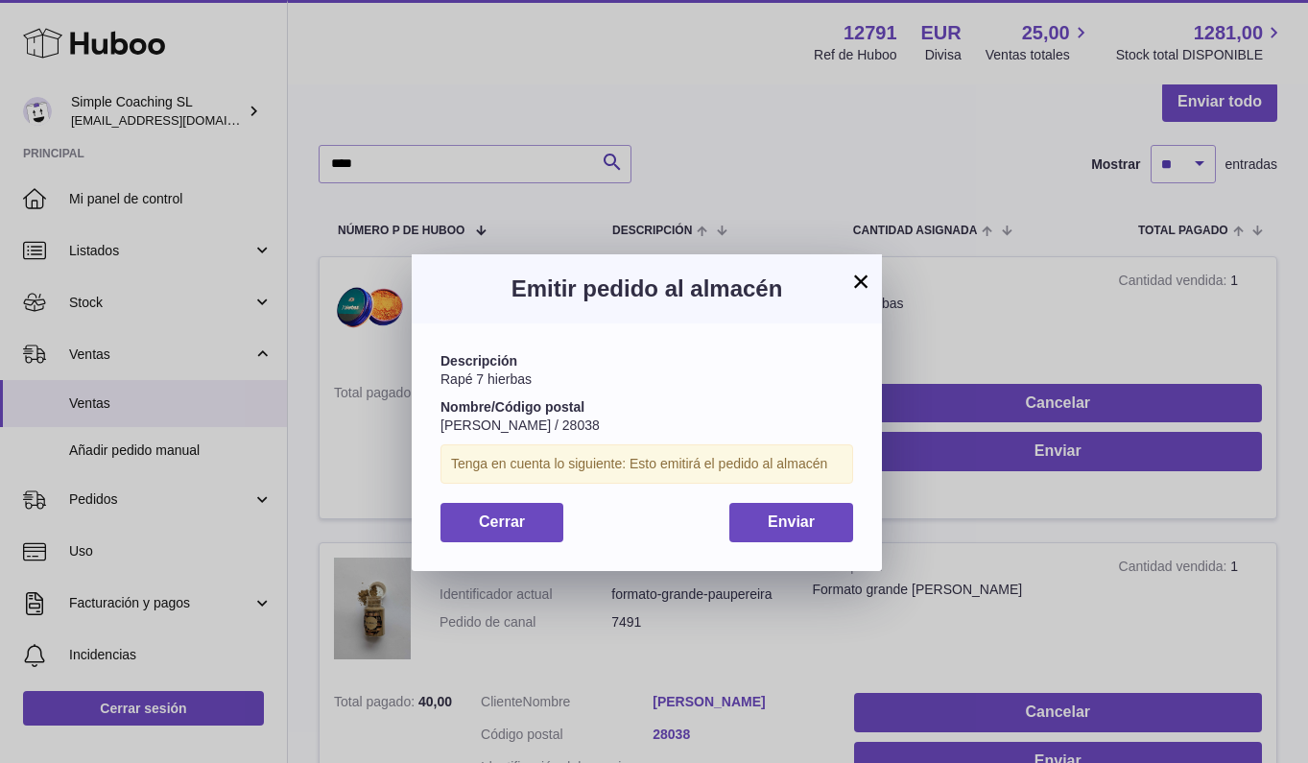
drag, startPoint x: 1086, startPoint y: 520, endPoint x: 1023, endPoint y: 456, distance: 89.6
click at [1086, 520] on div "× Emitir pedido al almacén Descripción Rapé 7 hierbas Nombre/Código postal Rubé…" at bounding box center [654, 410] width 1308 height 763
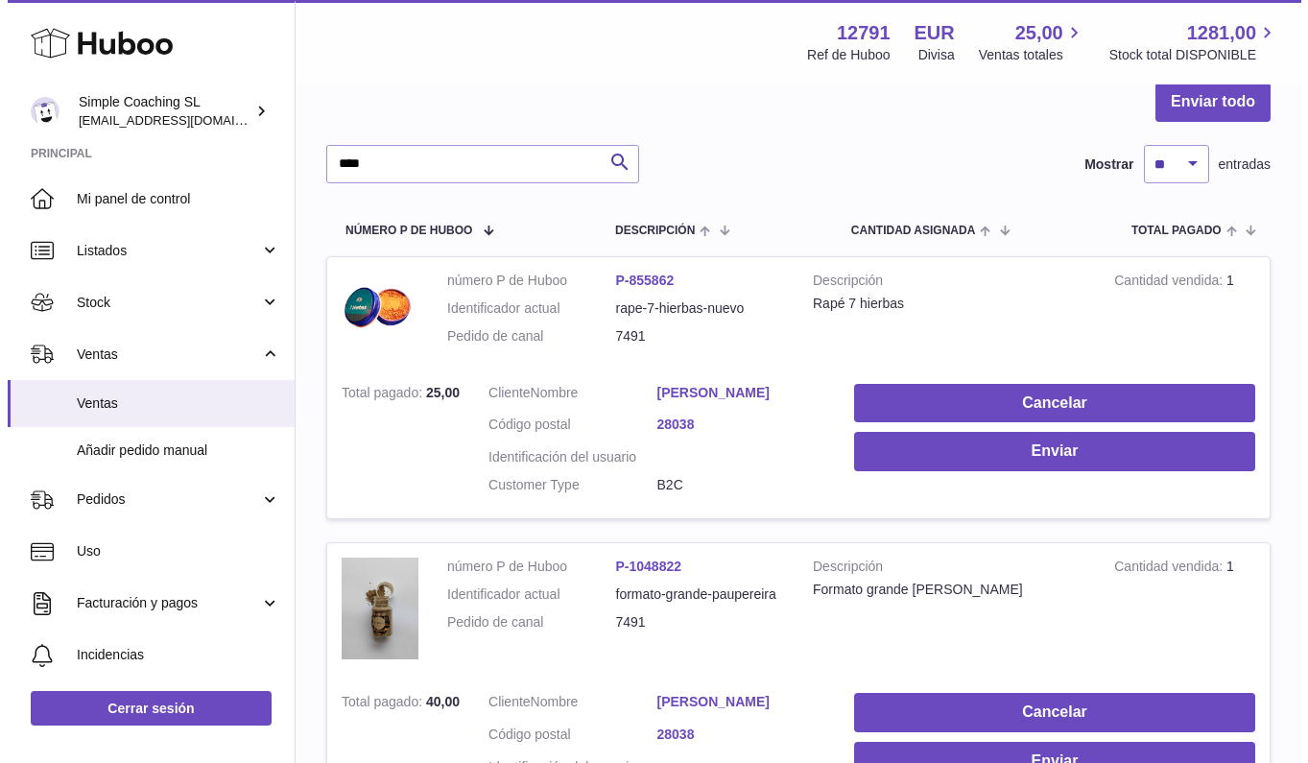
scroll to position [200, 0]
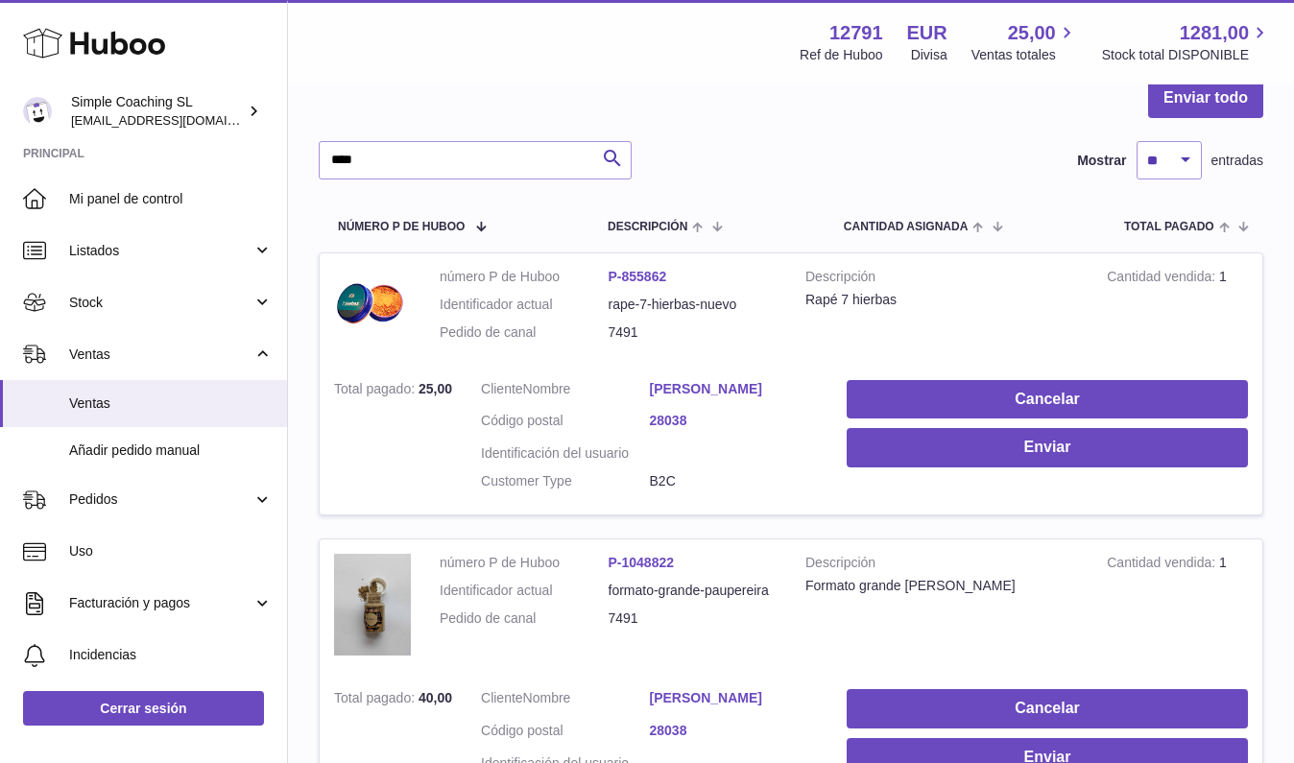
click at [771, 380] on link "Rubén Sánchez Corzo" at bounding box center [734, 389] width 169 height 18
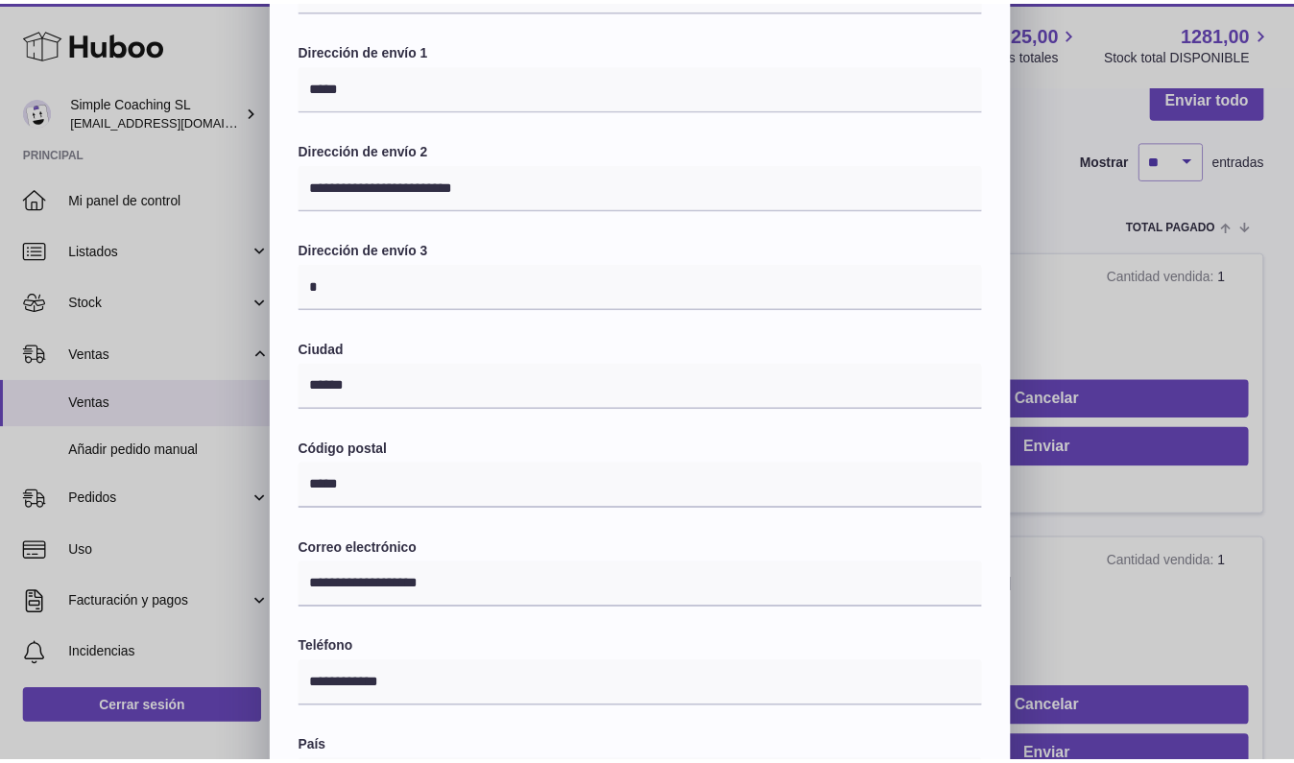
scroll to position [437, 0]
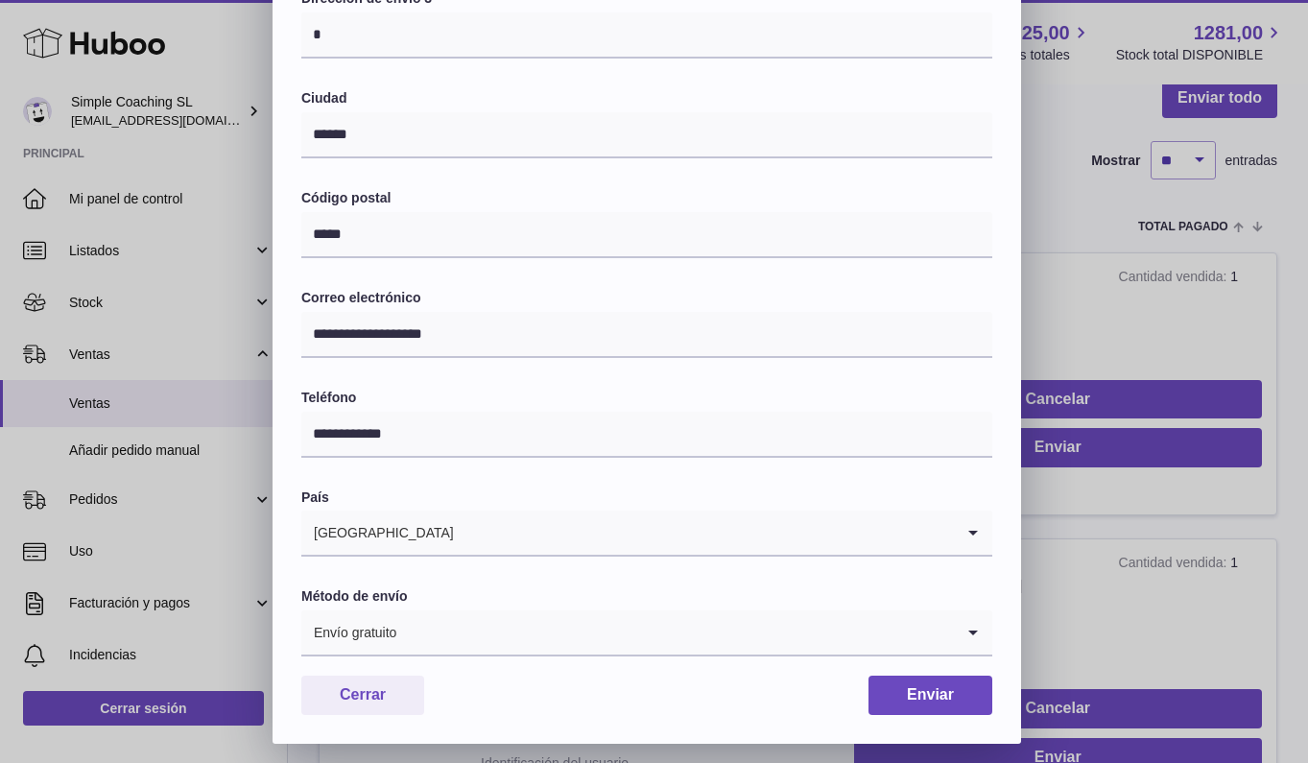
click at [1162, 237] on div "**********" at bounding box center [654, 168] width 1308 height 1152
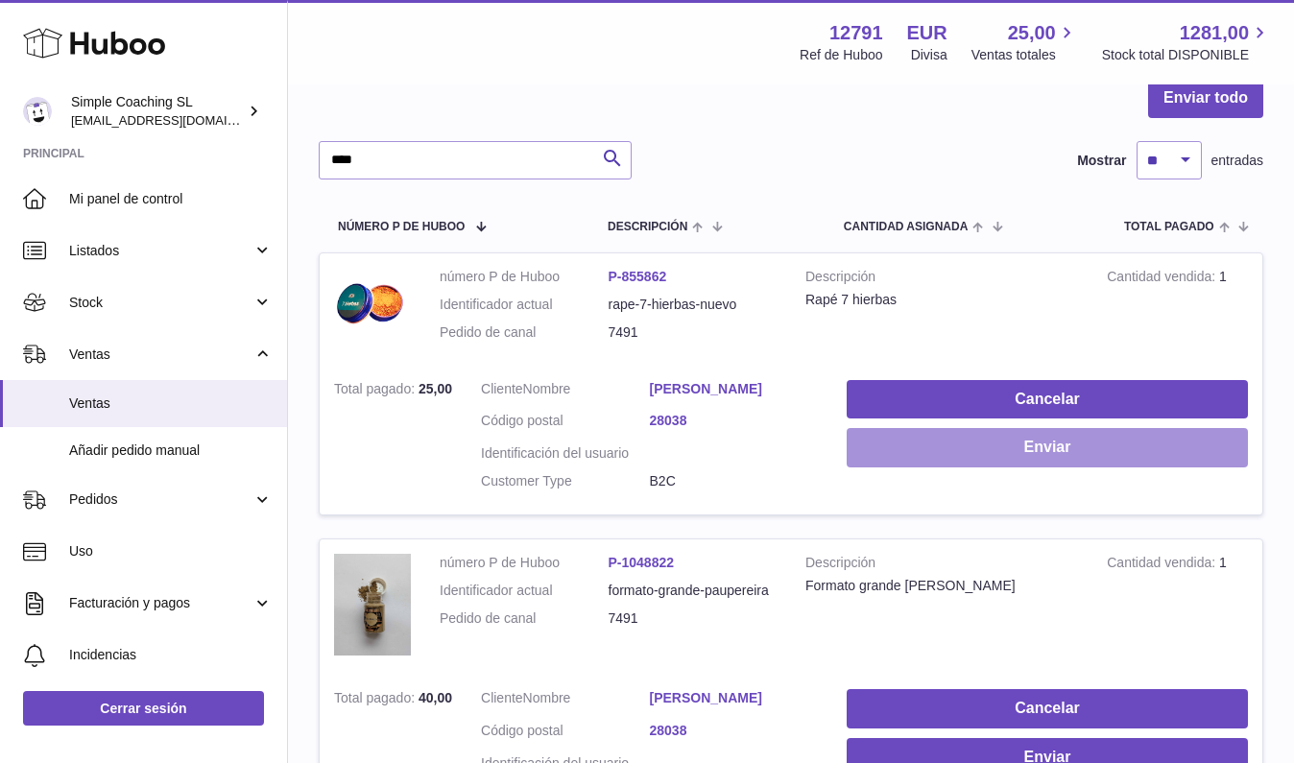
click at [1013, 460] on button "Enviar" at bounding box center [1047, 447] width 401 height 39
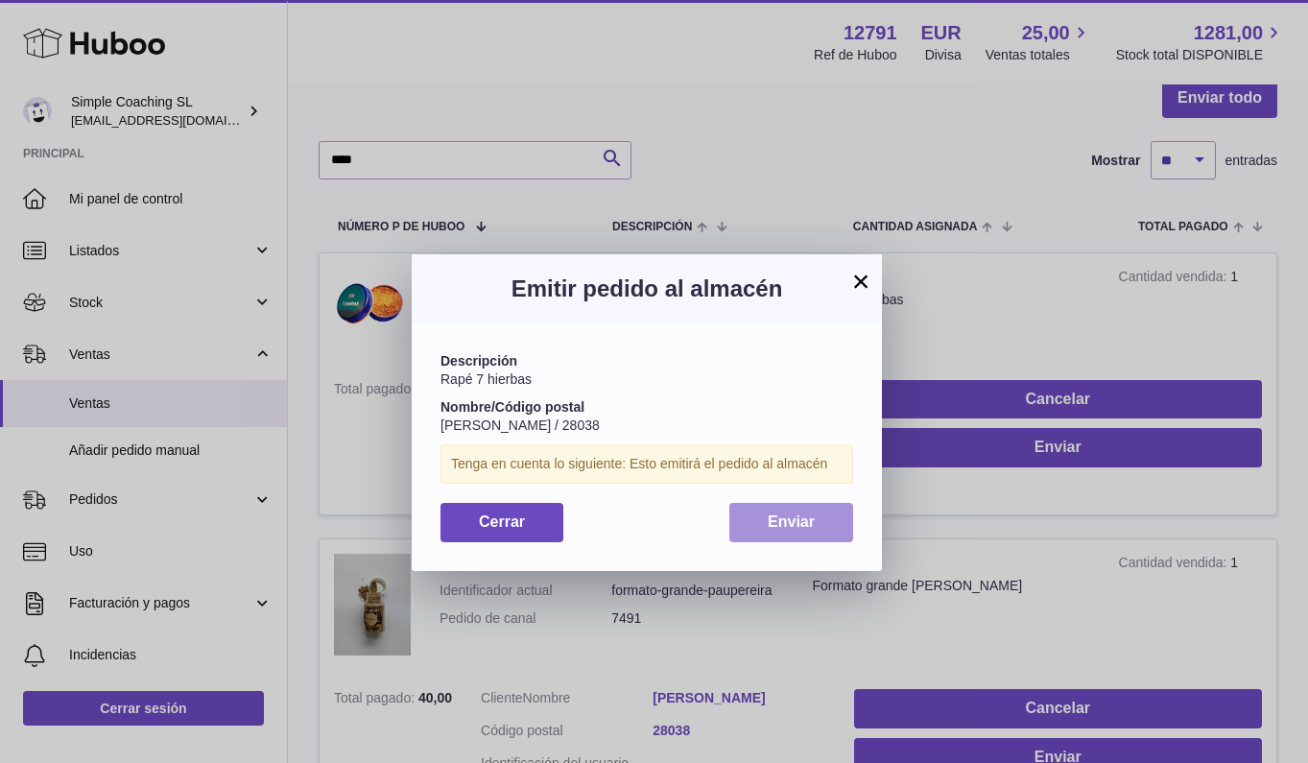
click at [824, 519] on button "Enviar" at bounding box center [791, 522] width 124 height 39
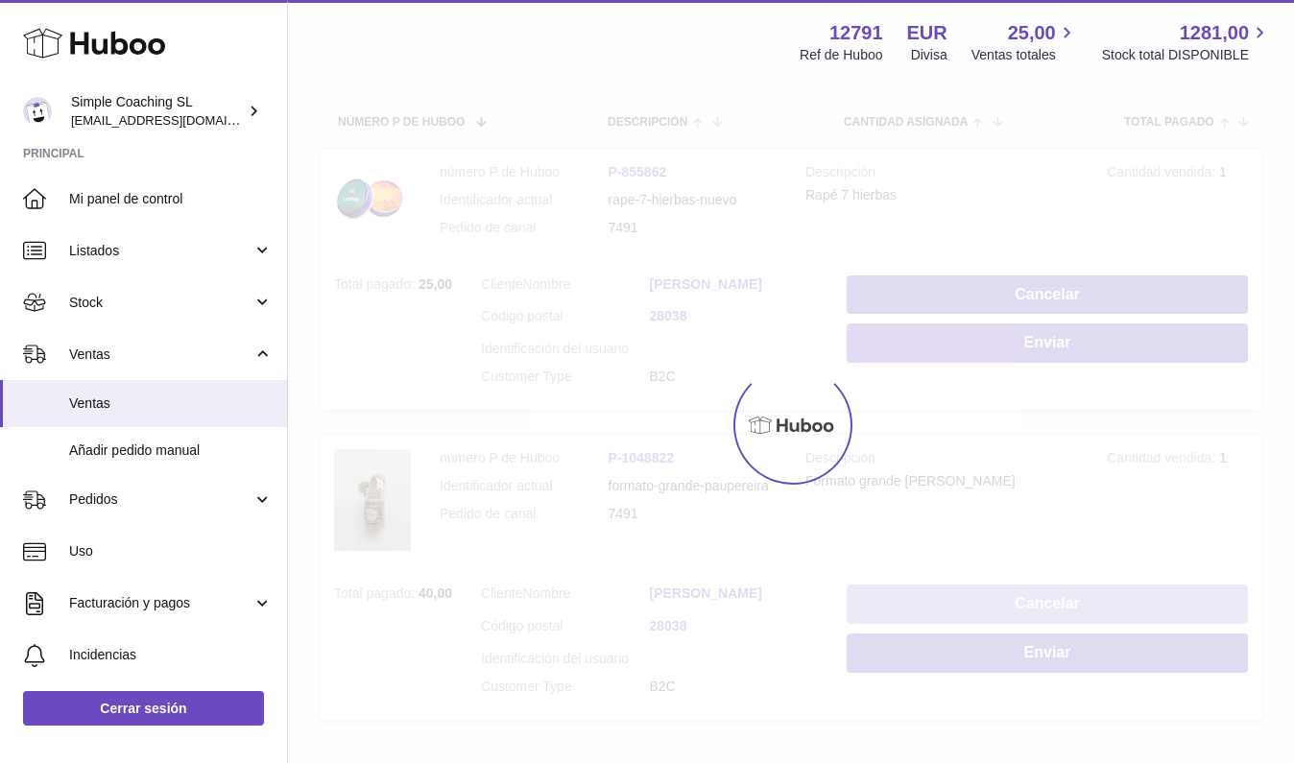
scroll to position [383, 0]
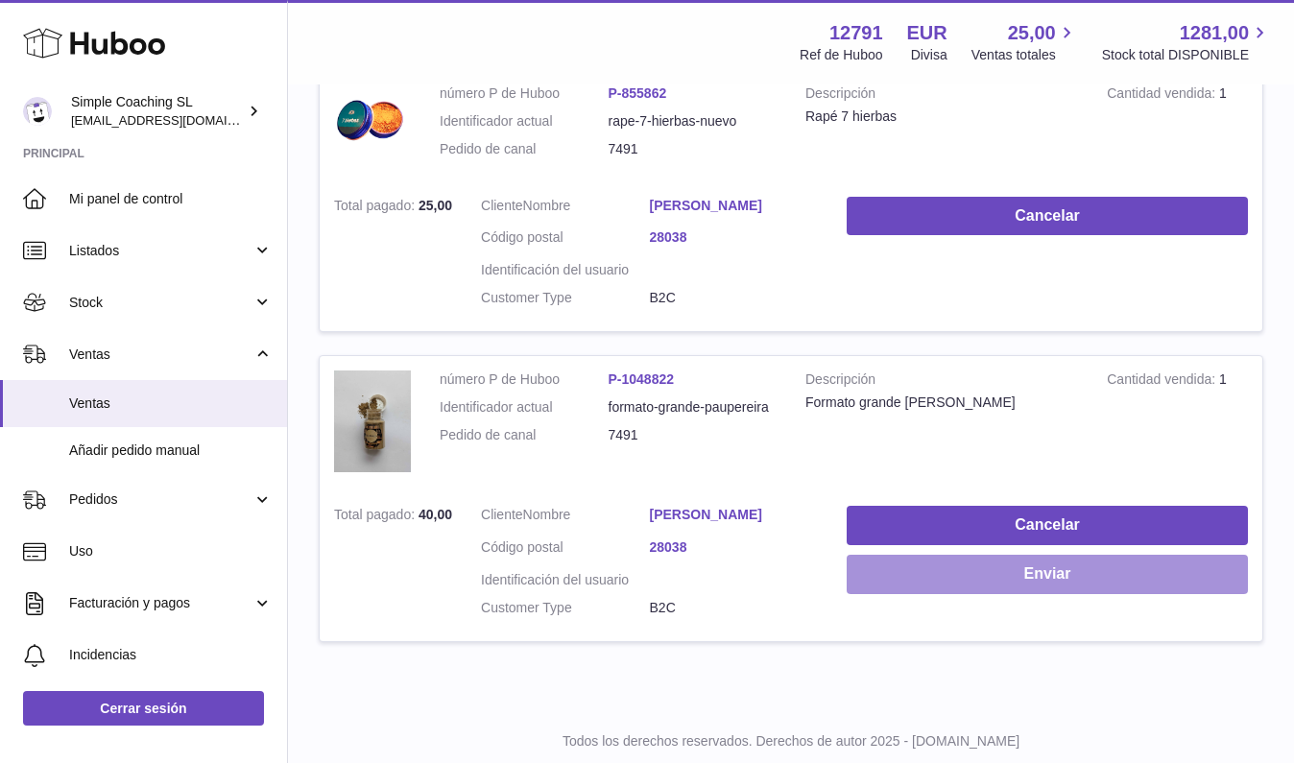
click at [1017, 565] on button "Enviar" at bounding box center [1047, 574] width 401 height 39
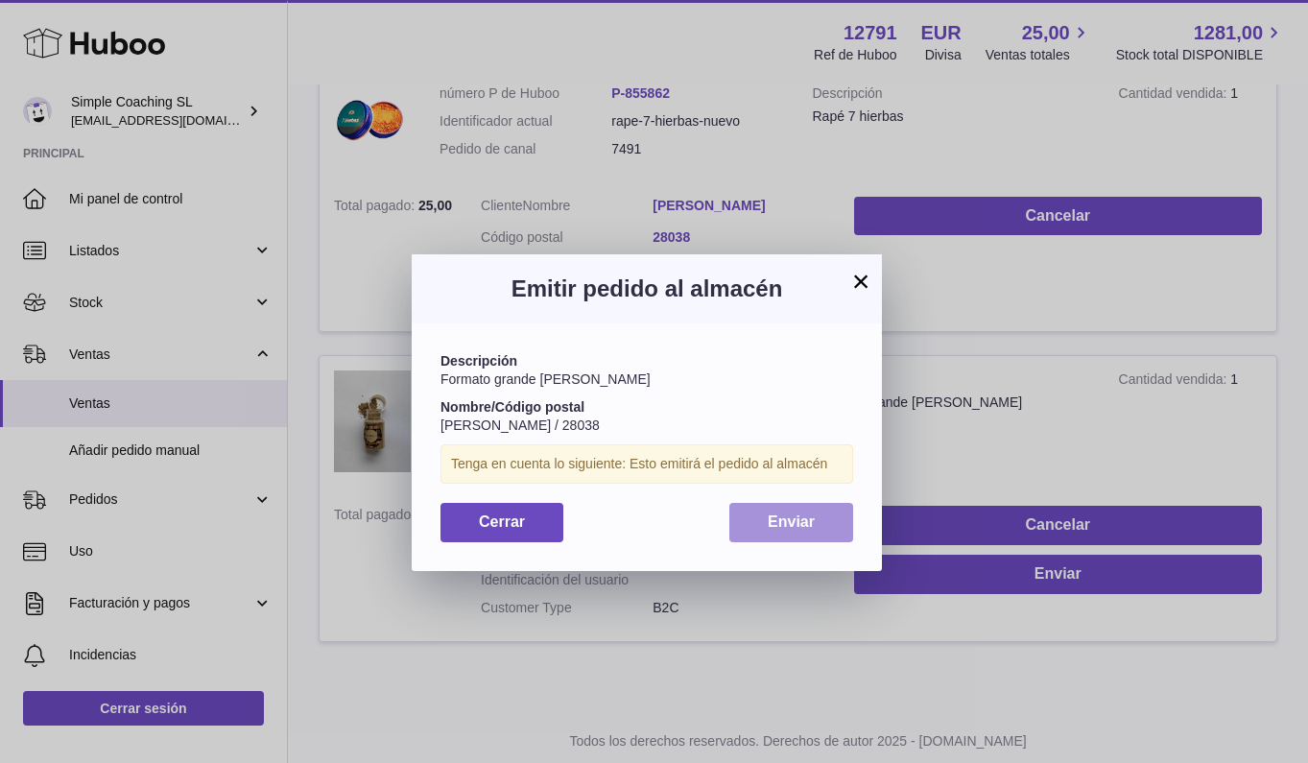
click at [803, 518] on span "Enviar" at bounding box center [791, 522] width 47 height 16
